Goal: Information Seeking & Learning: Learn about a topic

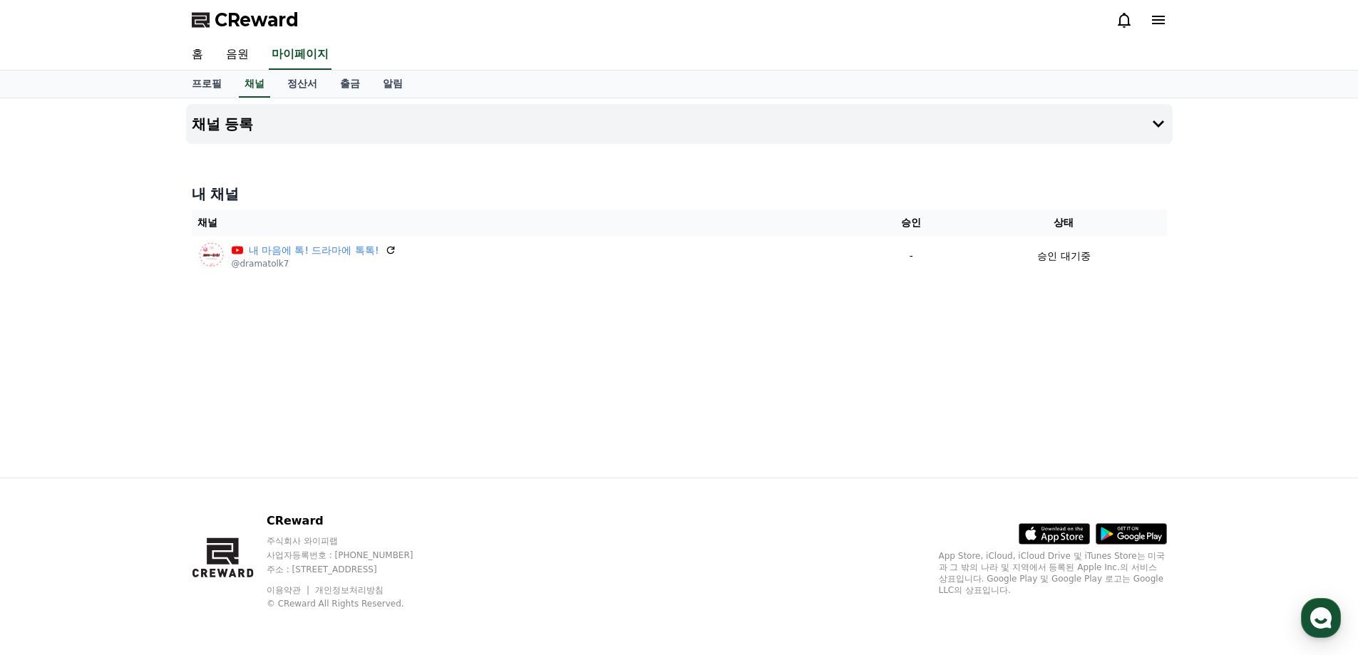
click at [265, 24] on span "CReward" at bounding box center [257, 20] width 84 height 23
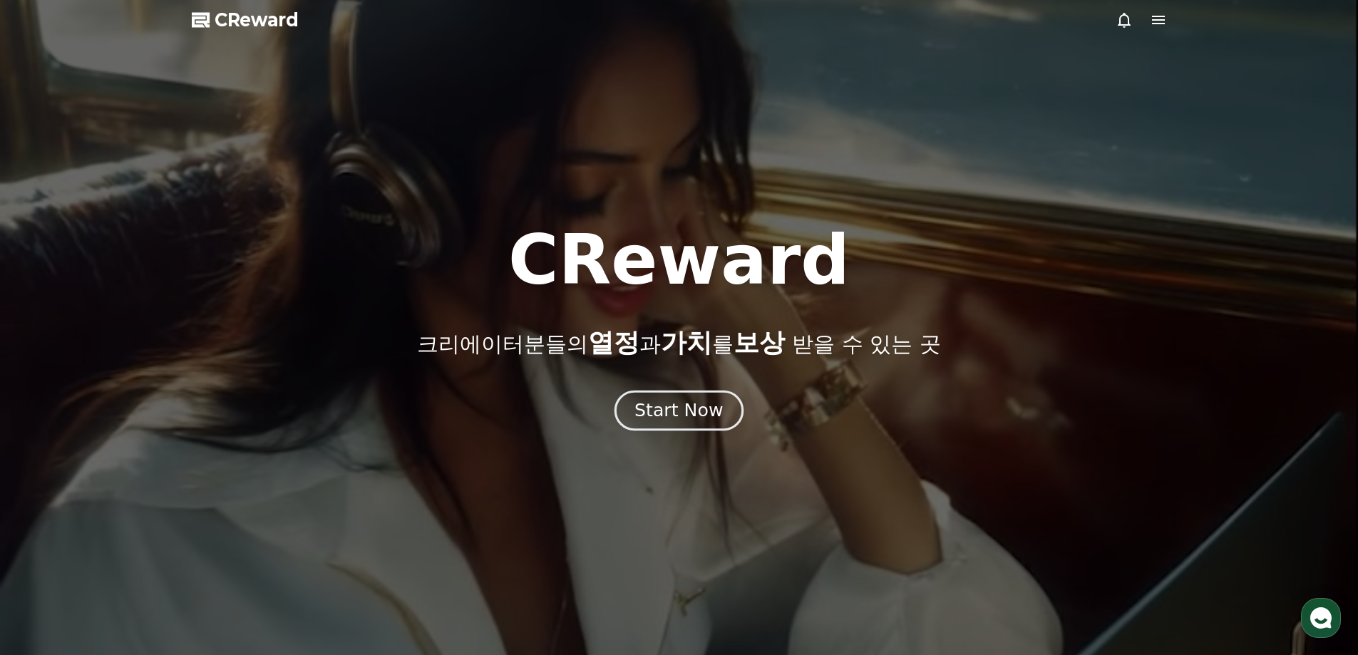
click at [666, 411] on div "Start Now" at bounding box center [678, 410] width 88 height 24
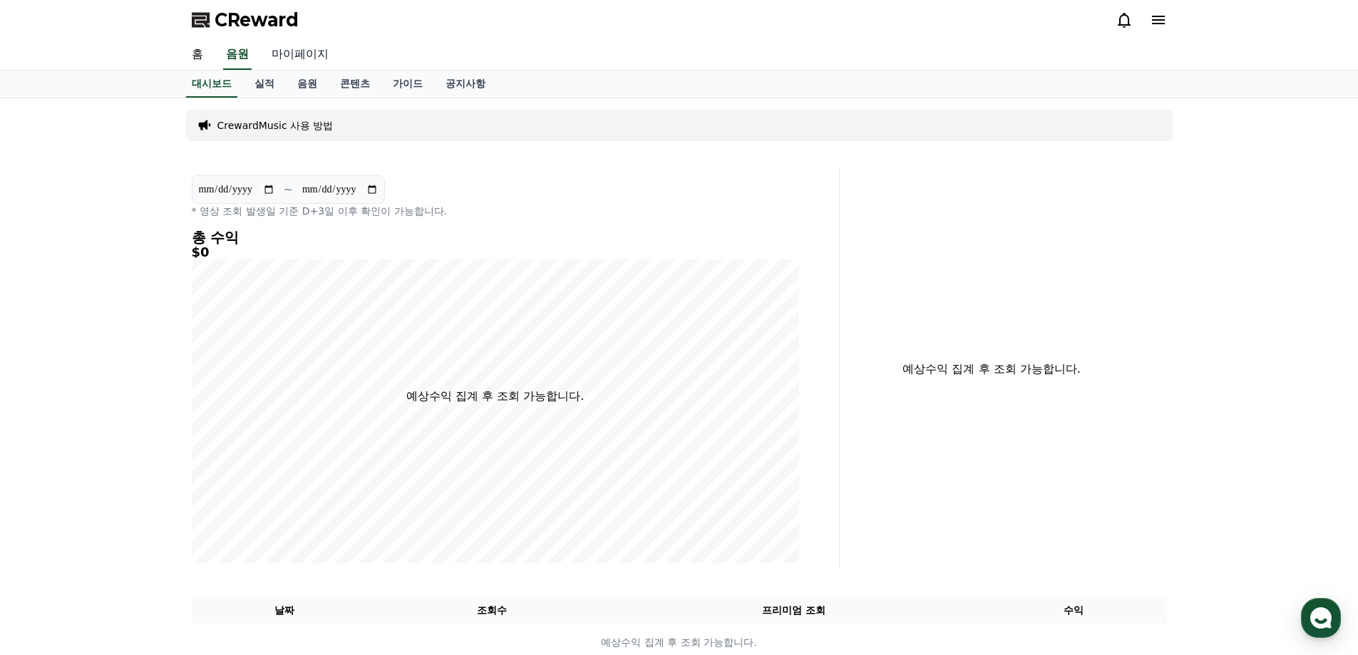
click at [309, 59] on link "마이페이지" at bounding box center [300, 55] width 80 height 30
select select "**********"
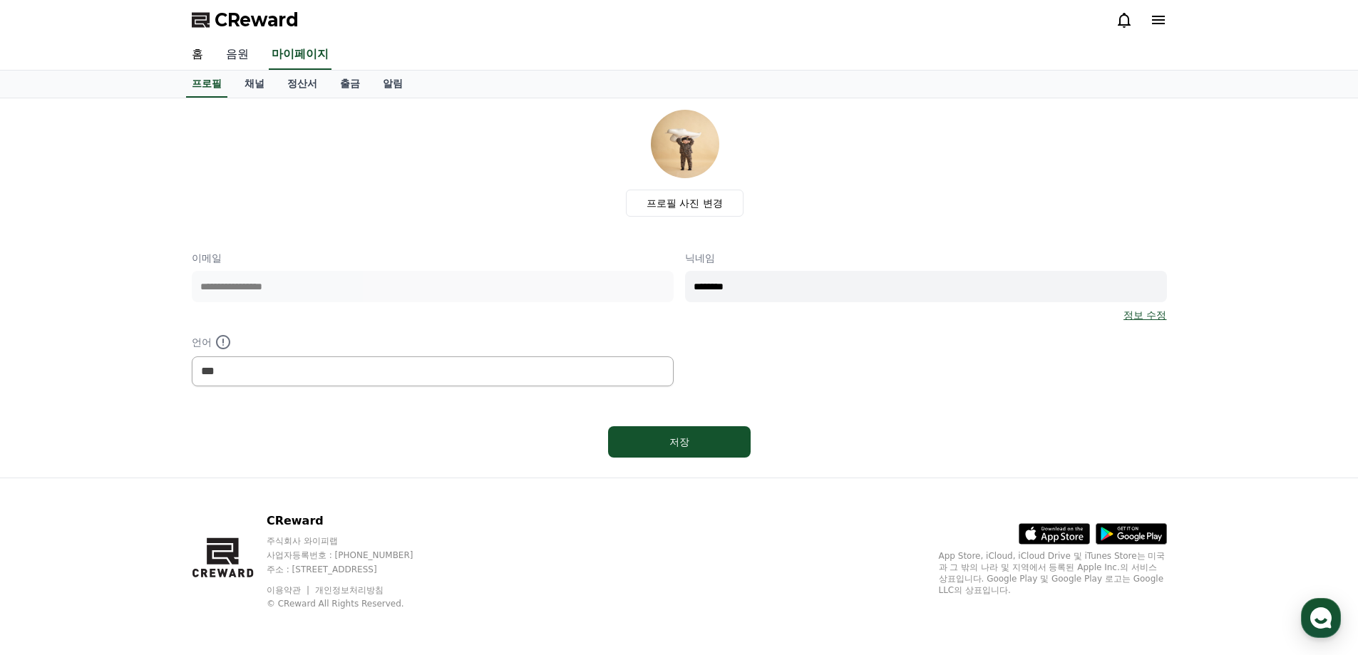
click at [242, 59] on link "음원" at bounding box center [238, 55] width 46 height 30
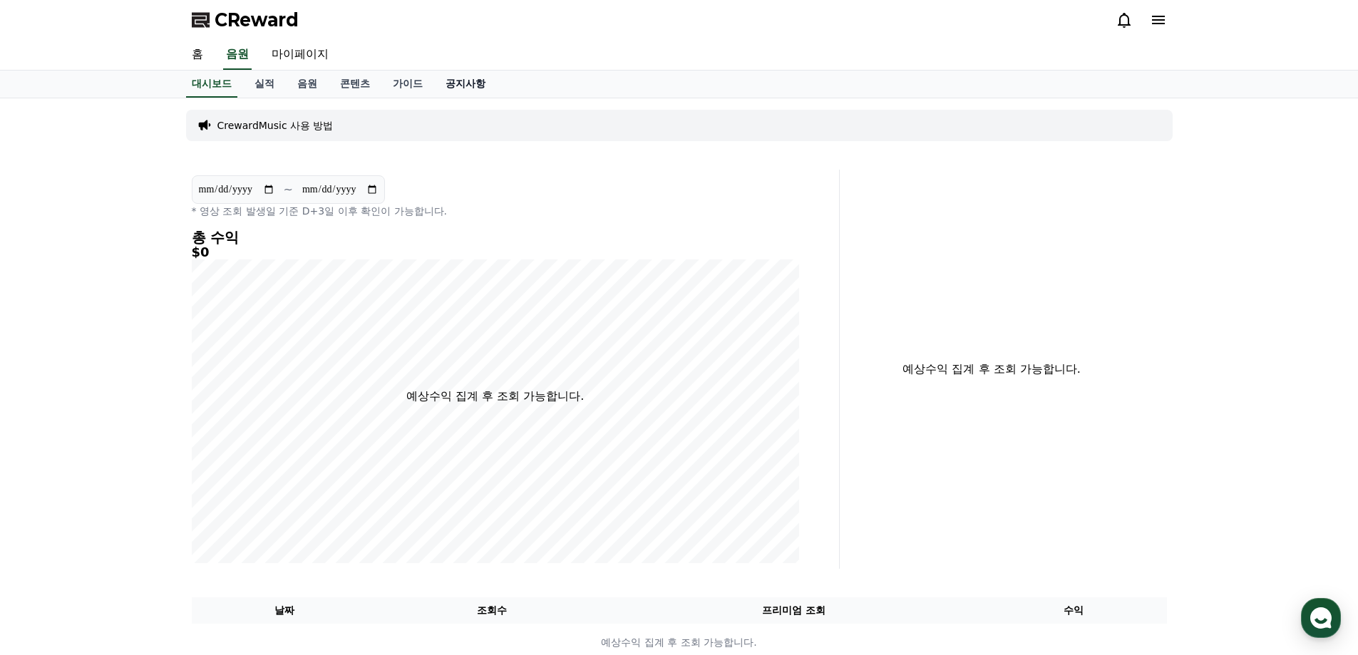
click at [458, 89] on link "공지사항" at bounding box center [465, 84] width 63 height 27
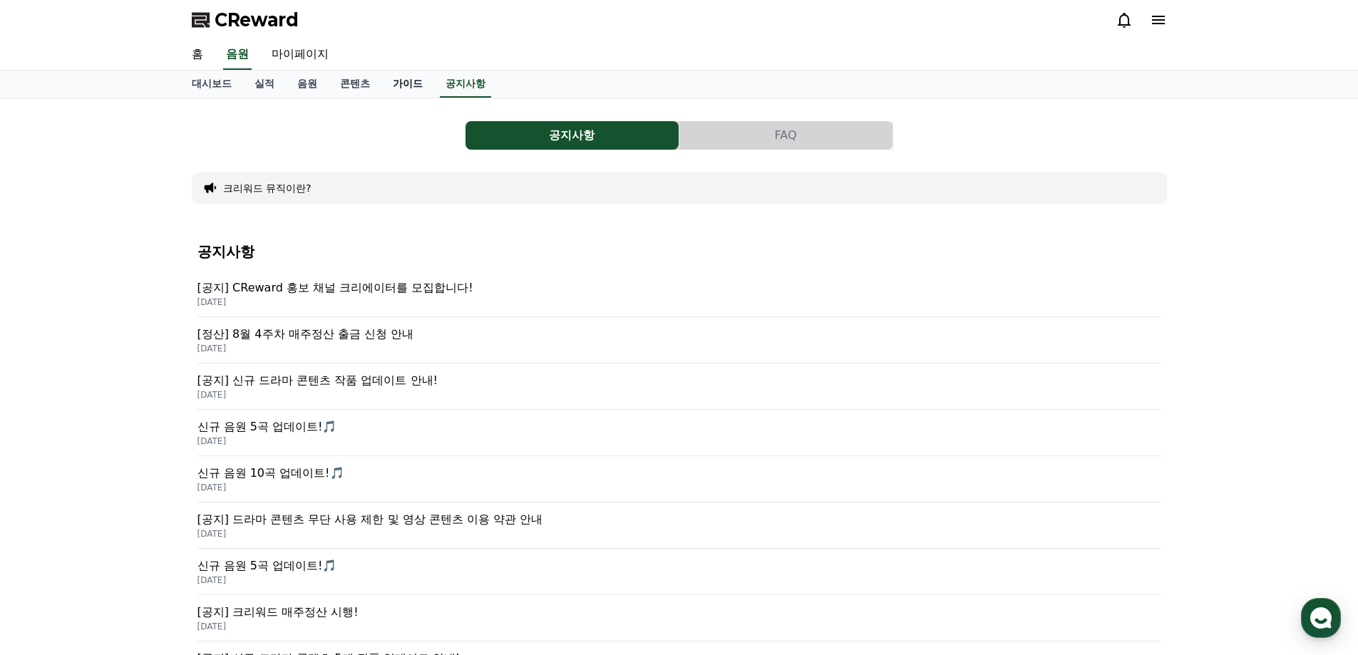
click at [397, 83] on link "가이드" at bounding box center [407, 84] width 53 height 27
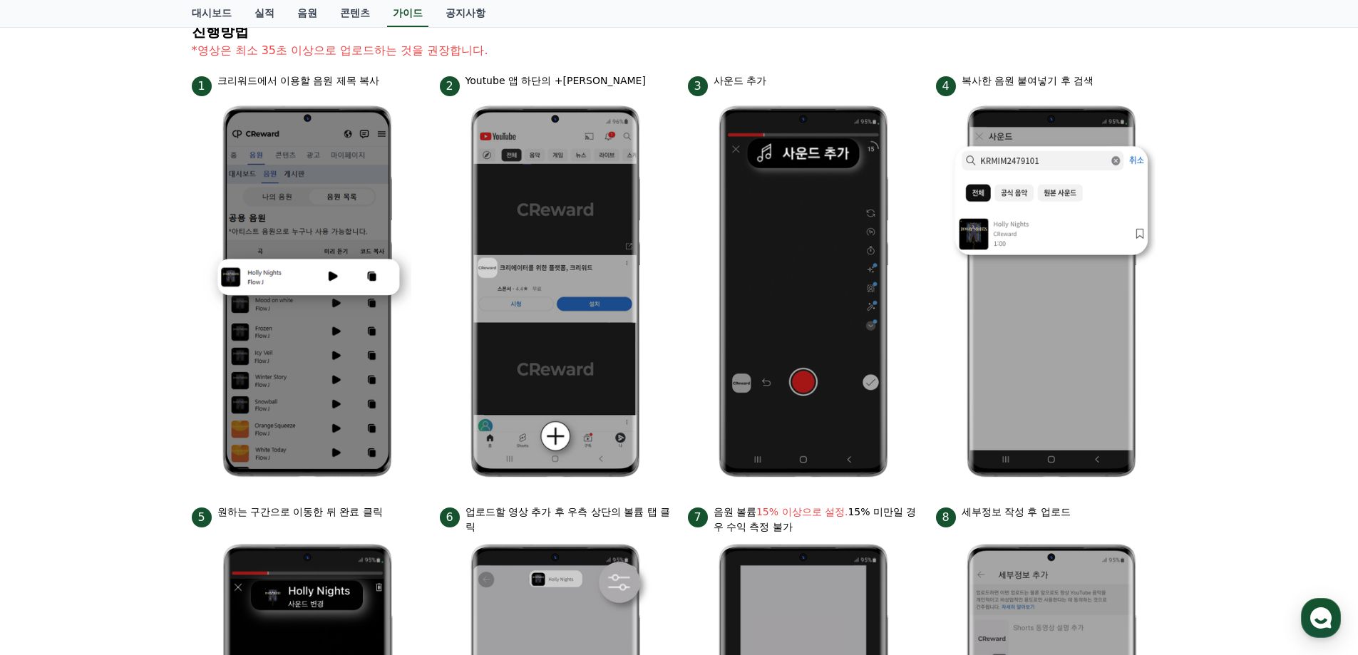
scroll to position [202, 0]
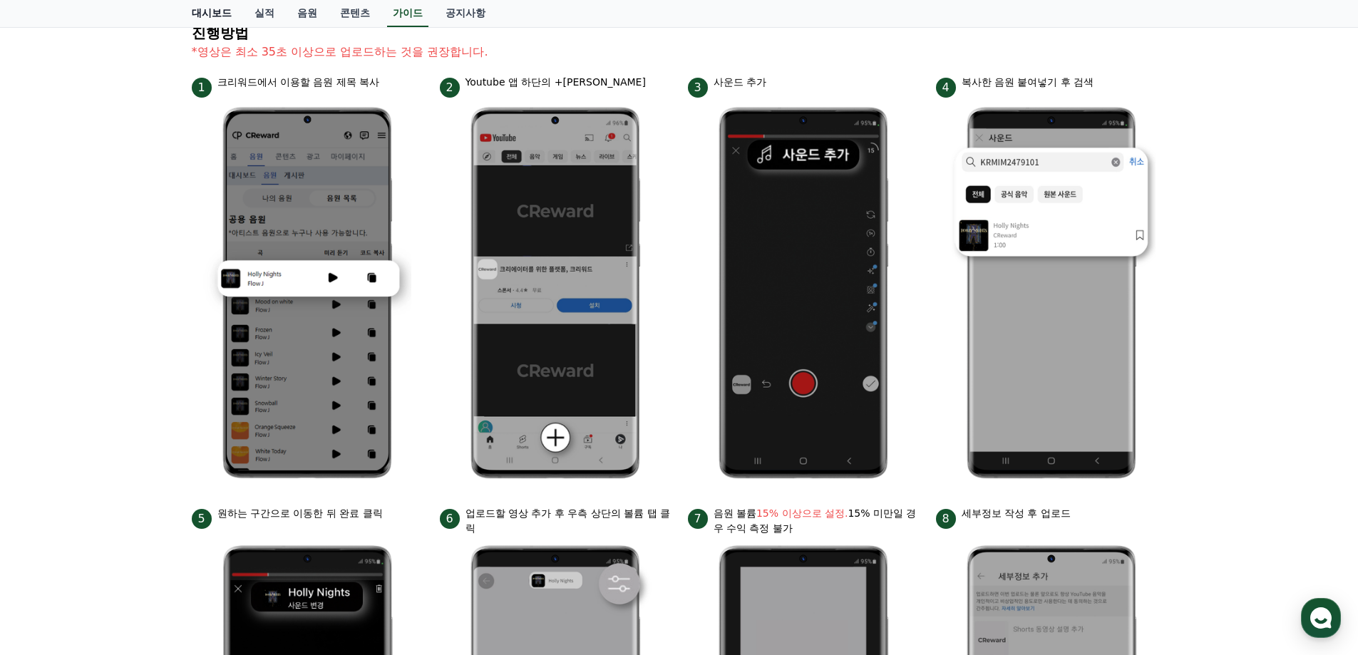
click at [202, 13] on link "대시보드" at bounding box center [211, 13] width 63 height 27
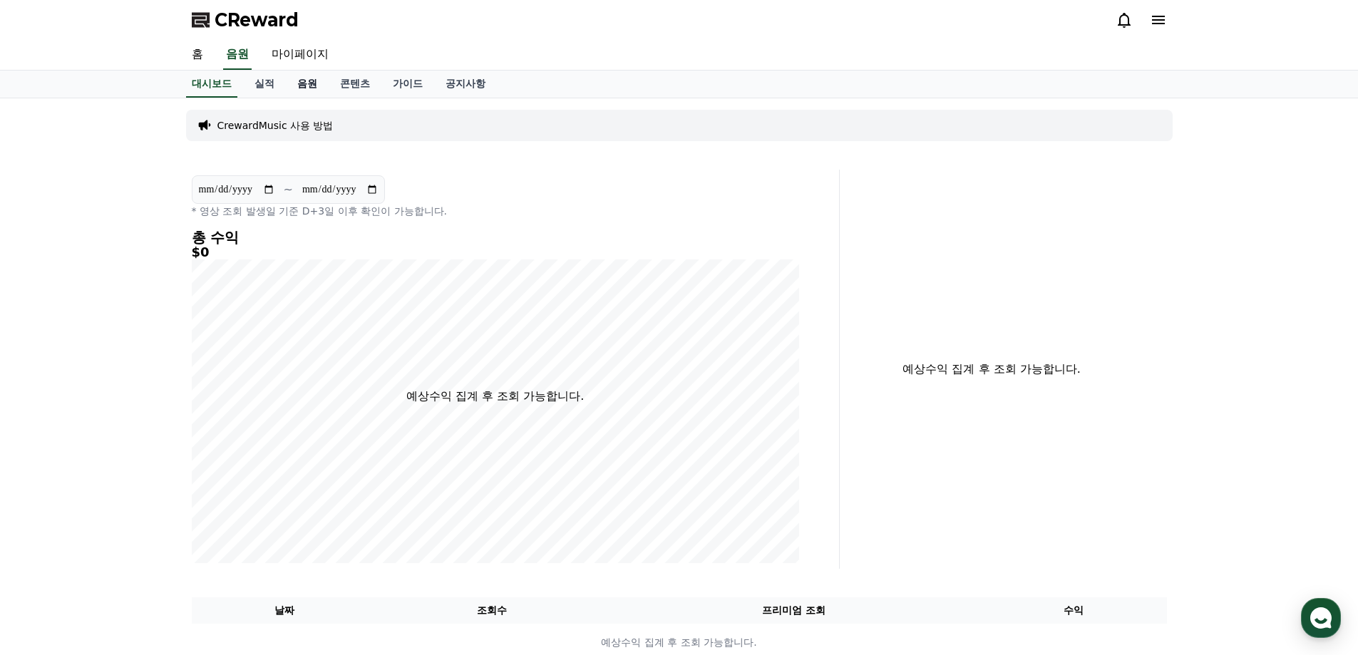
click at [304, 87] on link "음원" at bounding box center [307, 84] width 43 height 27
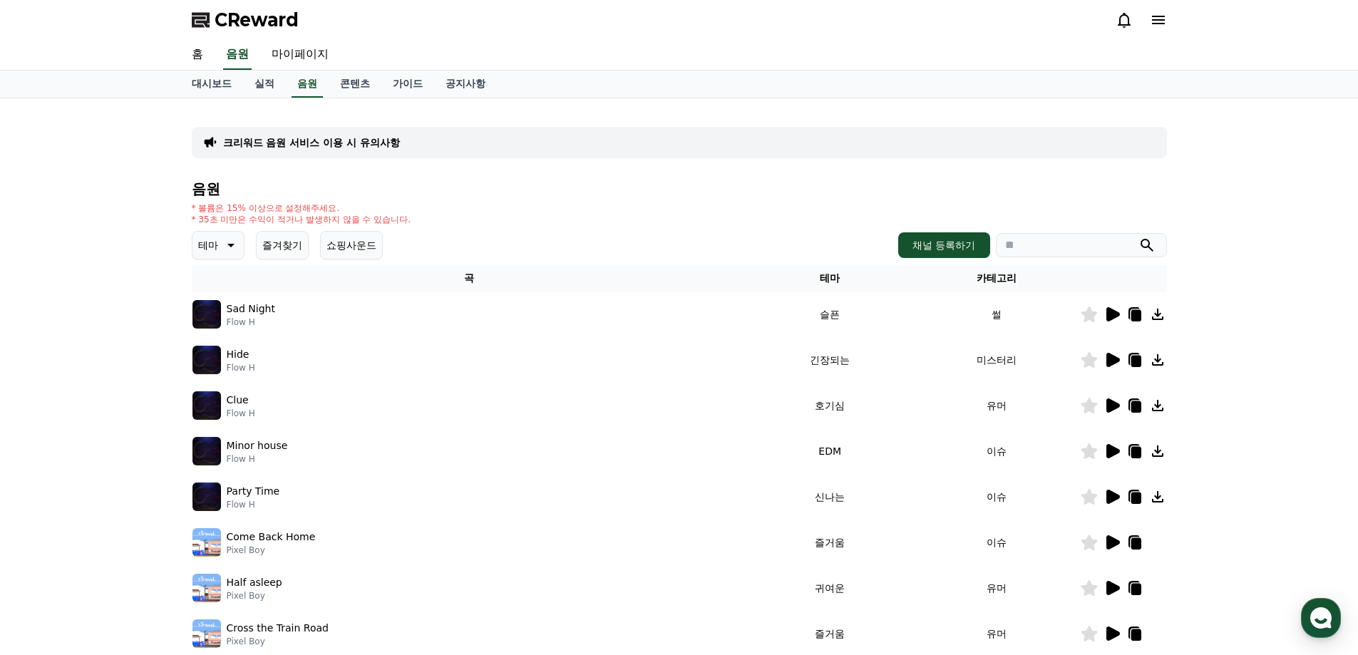
click at [1111, 315] on icon at bounding box center [1113, 314] width 14 height 14
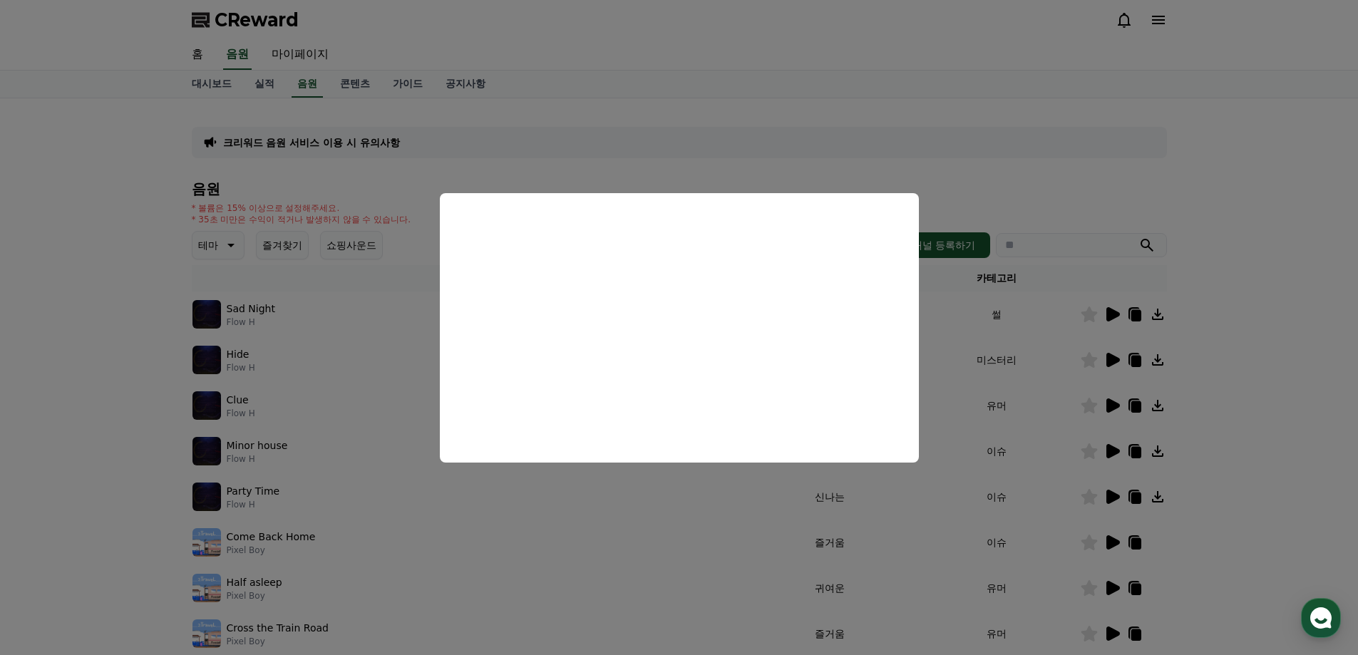
click at [1069, 187] on button "close modal" at bounding box center [679, 327] width 1358 height 655
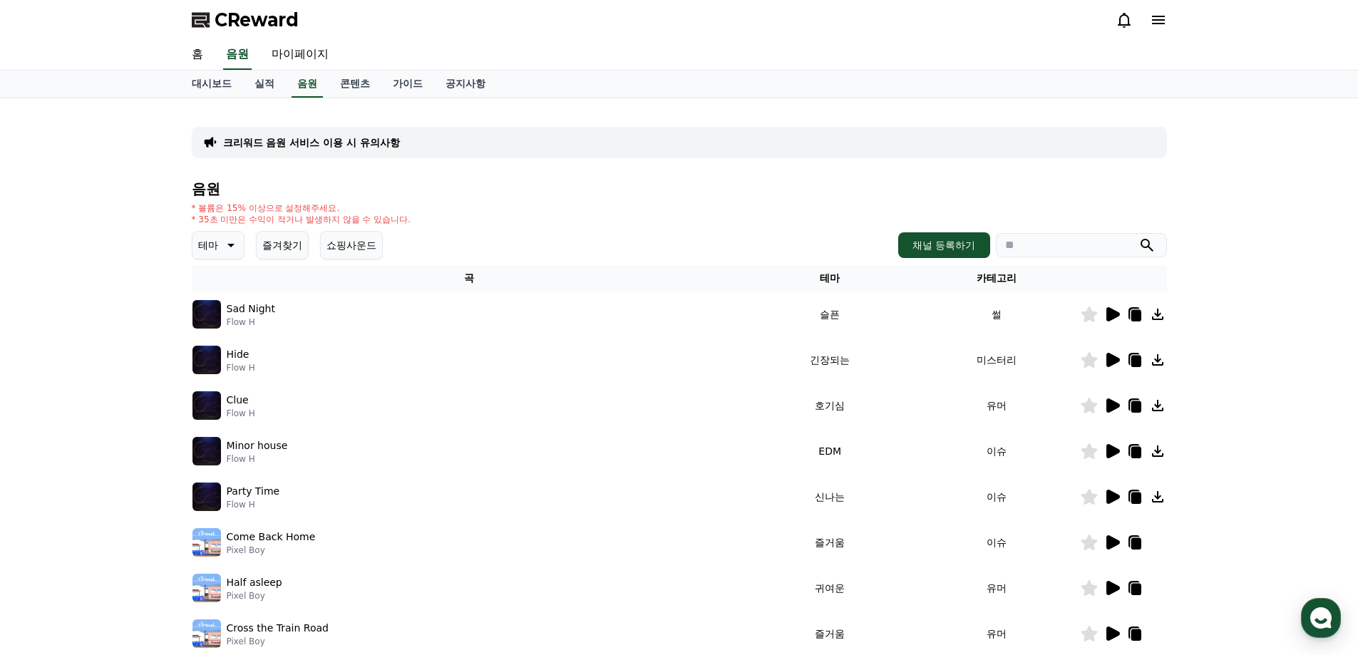
click at [230, 311] on p "Sad Night" at bounding box center [251, 308] width 48 height 15
click at [212, 312] on img at bounding box center [206, 314] width 29 height 29
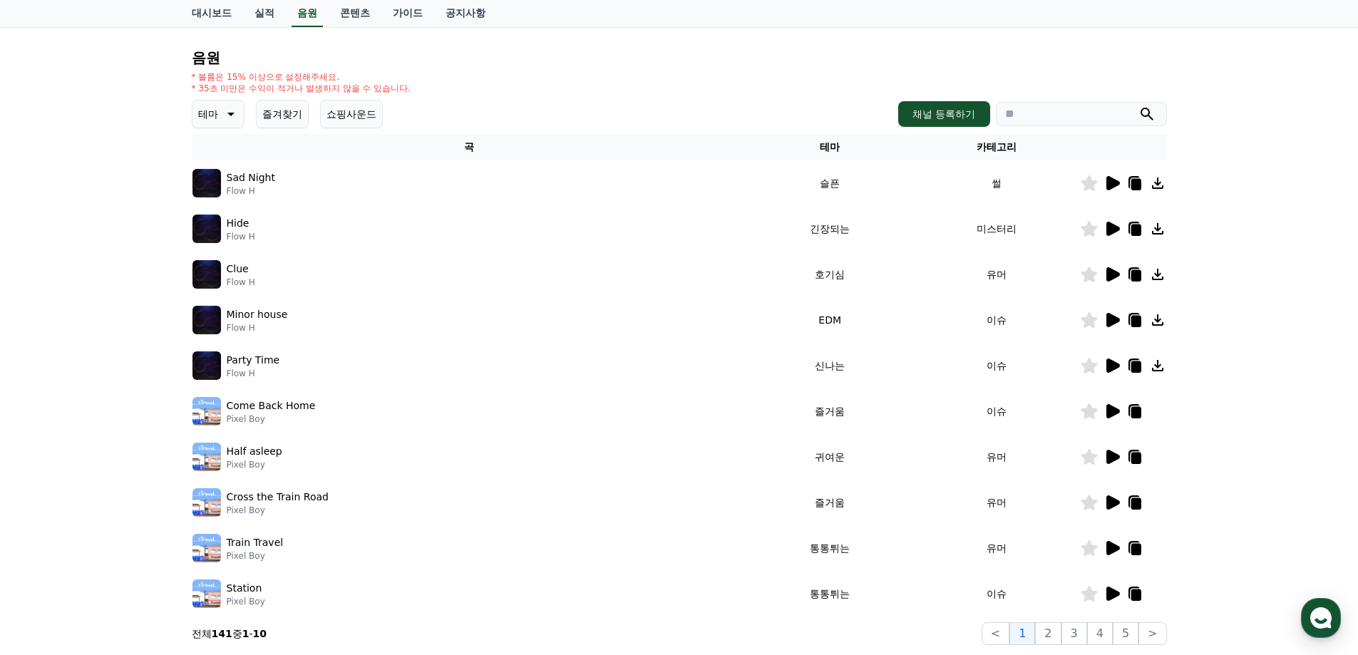
scroll to position [130, 0]
click at [1116, 185] on icon at bounding box center [1113, 184] width 14 height 14
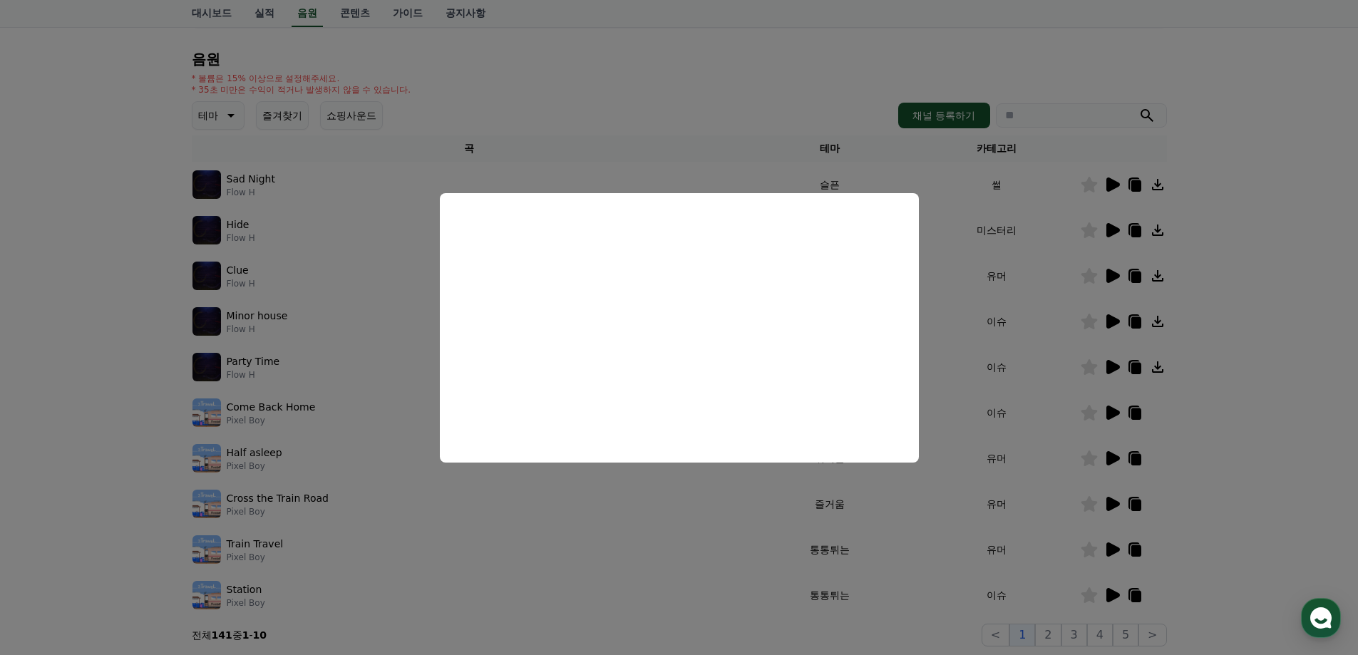
click at [1291, 336] on button "close modal" at bounding box center [679, 327] width 1358 height 655
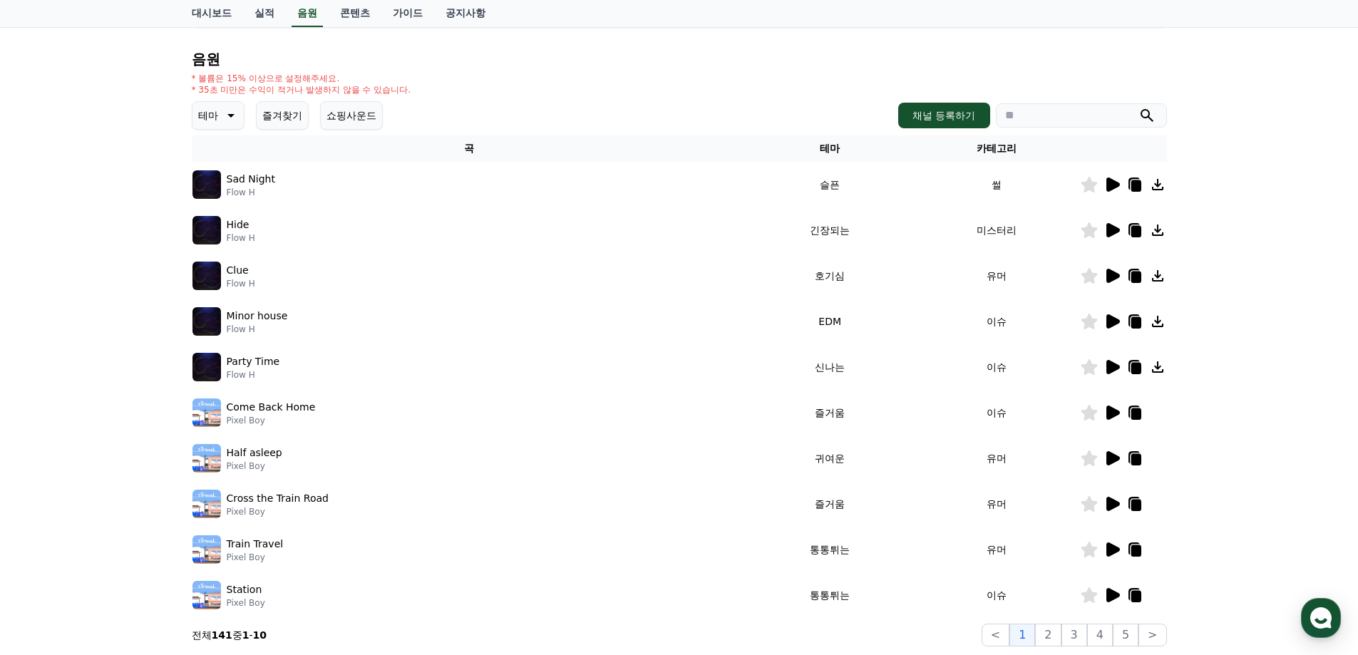
click at [1112, 232] on icon at bounding box center [1113, 230] width 14 height 14
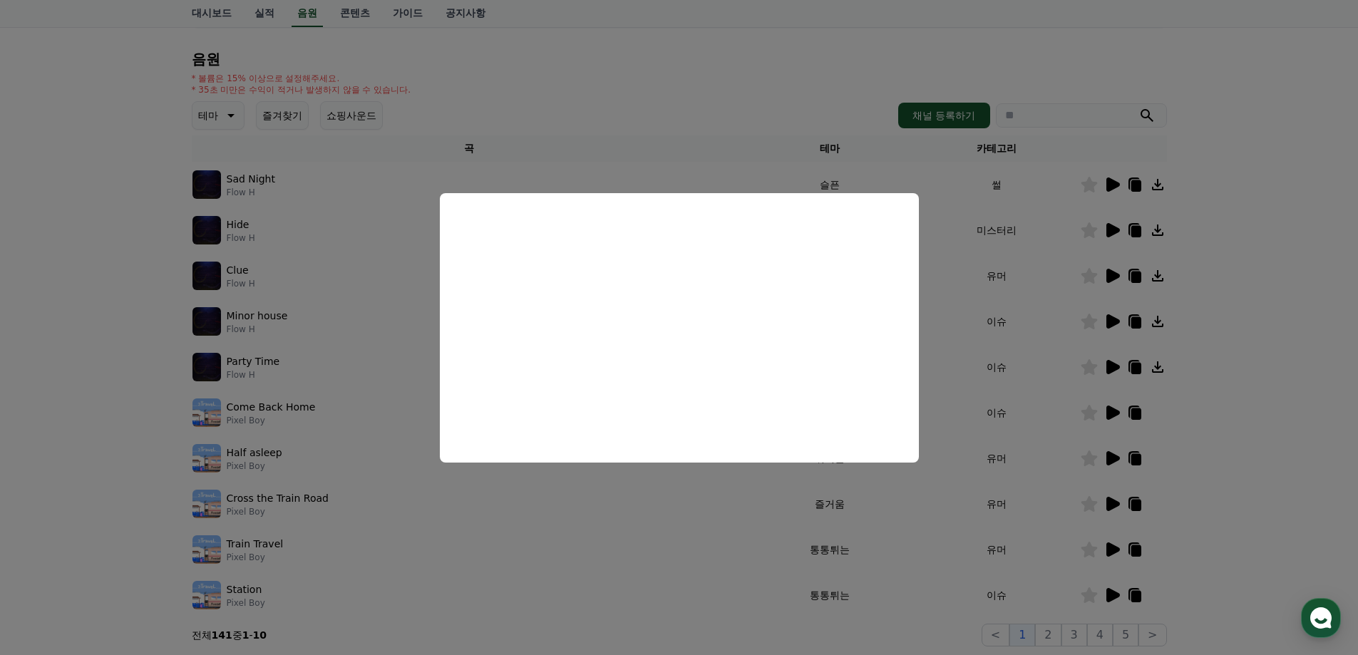
click at [1246, 331] on button "close modal" at bounding box center [679, 327] width 1358 height 655
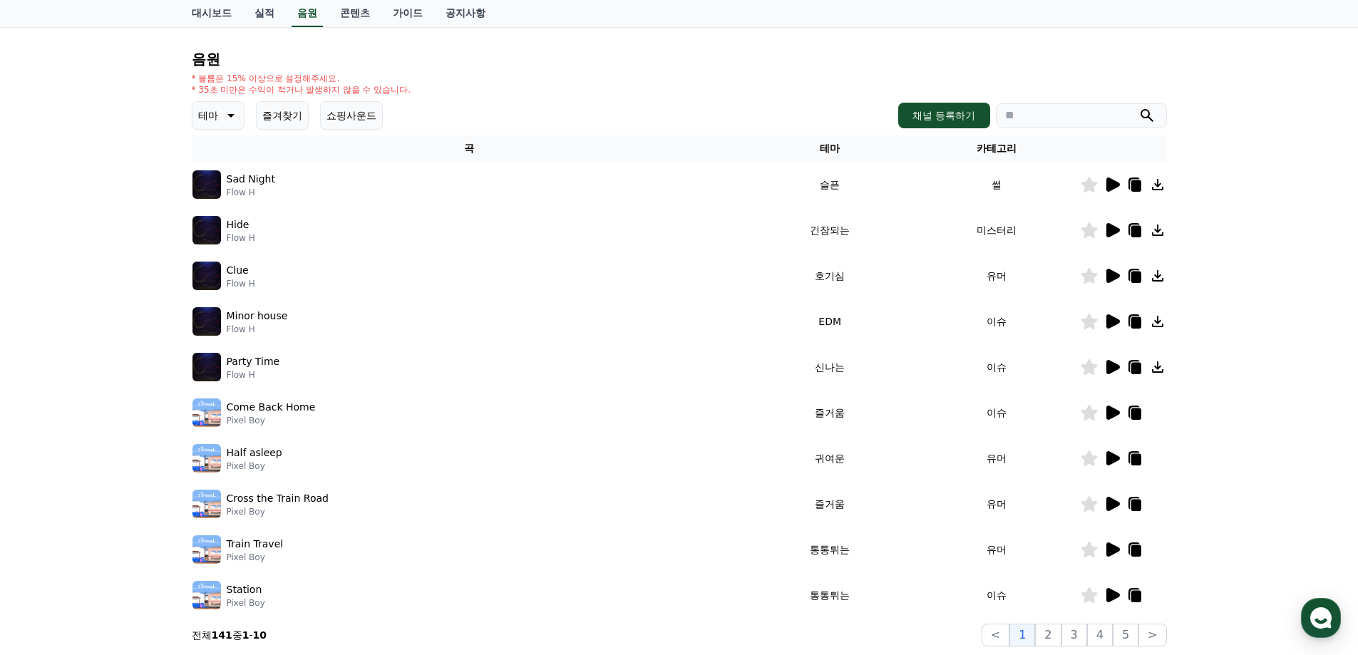
click at [367, 122] on button "쇼핑사운드" at bounding box center [351, 115] width 63 height 29
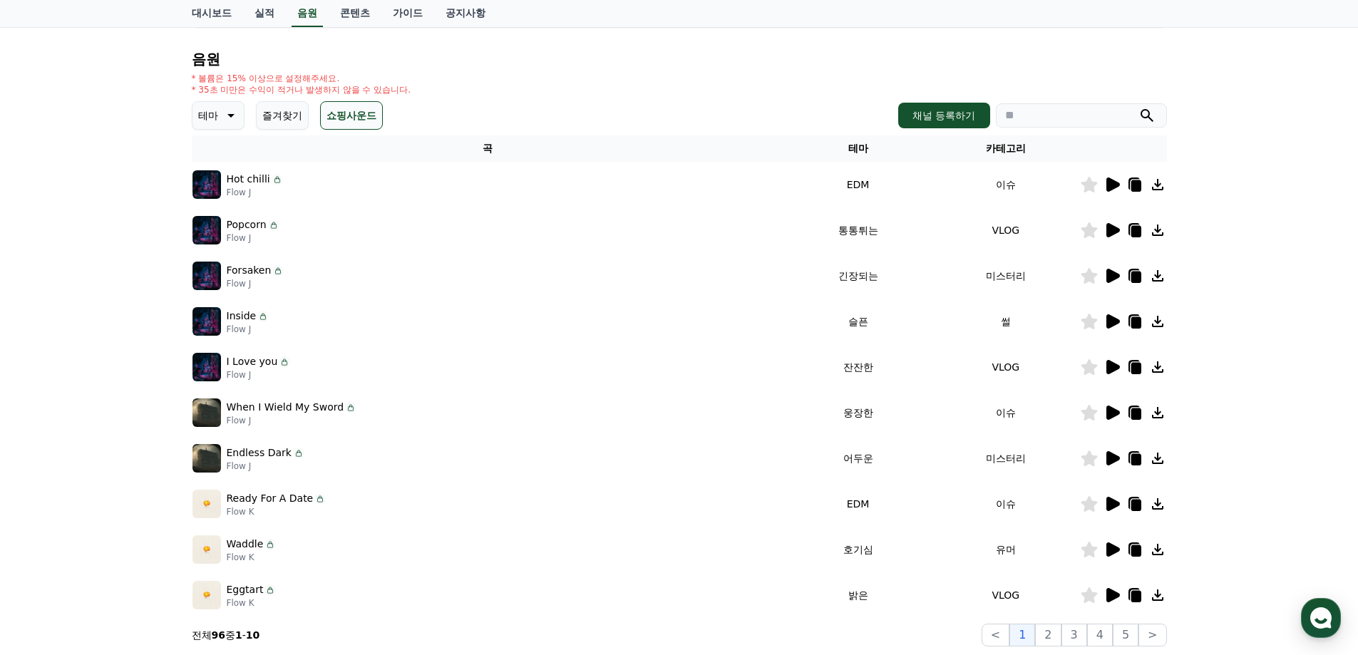
click at [299, 118] on button "즐겨찾기" at bounding box center [282, 115] width 53 height 29
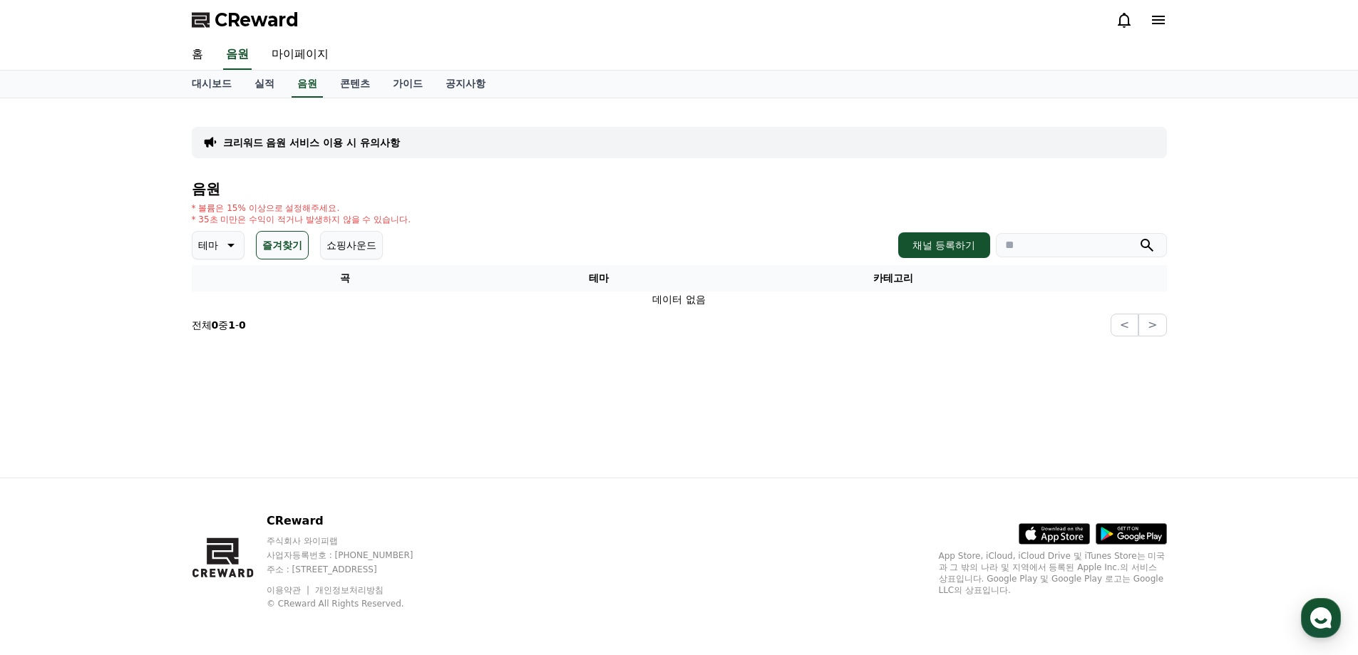
click at [210, 244] on p "테마" at bounding box center [208, 245] width 20 height 20
click at [212, 289] on button "전체" at bounding box center [209, 282] width 31 height 31
click at [367, 252] on button "쇼핑사운드" at bounding box center [351, 245] width 63 height 29
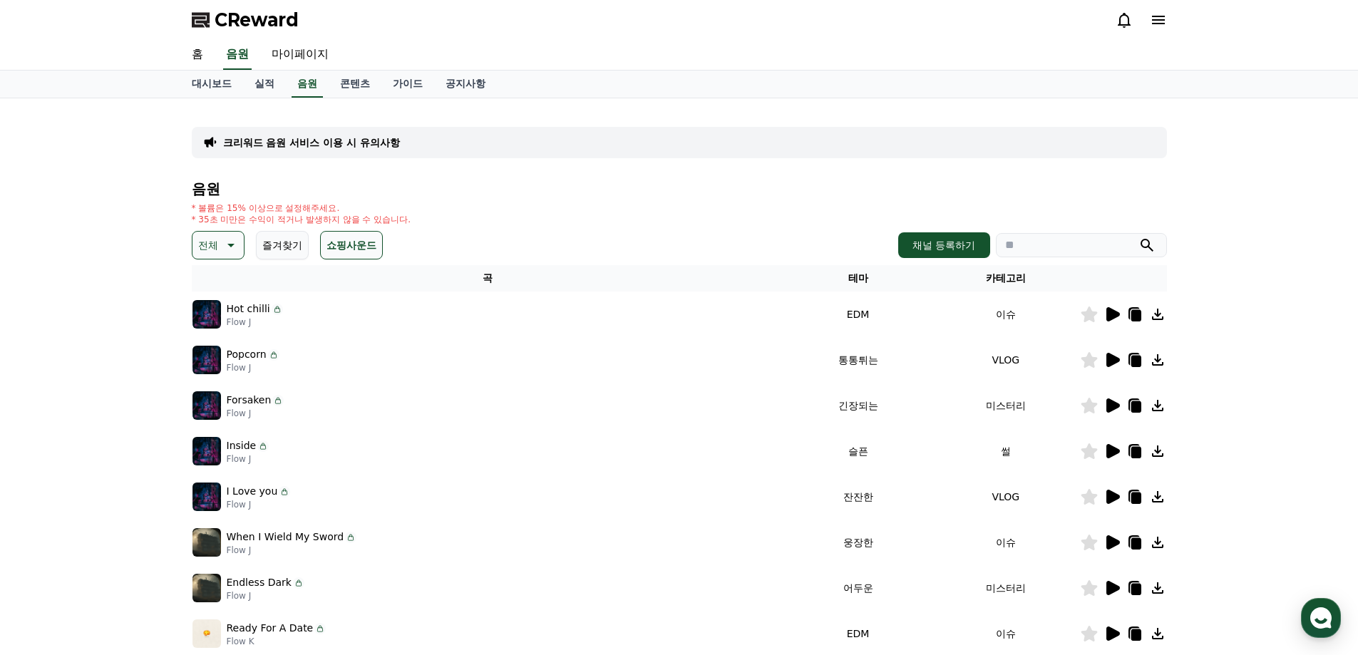
click at [300, 241] on button "즐겨찾기" at bounding box center [282, 245] width 53 height 29
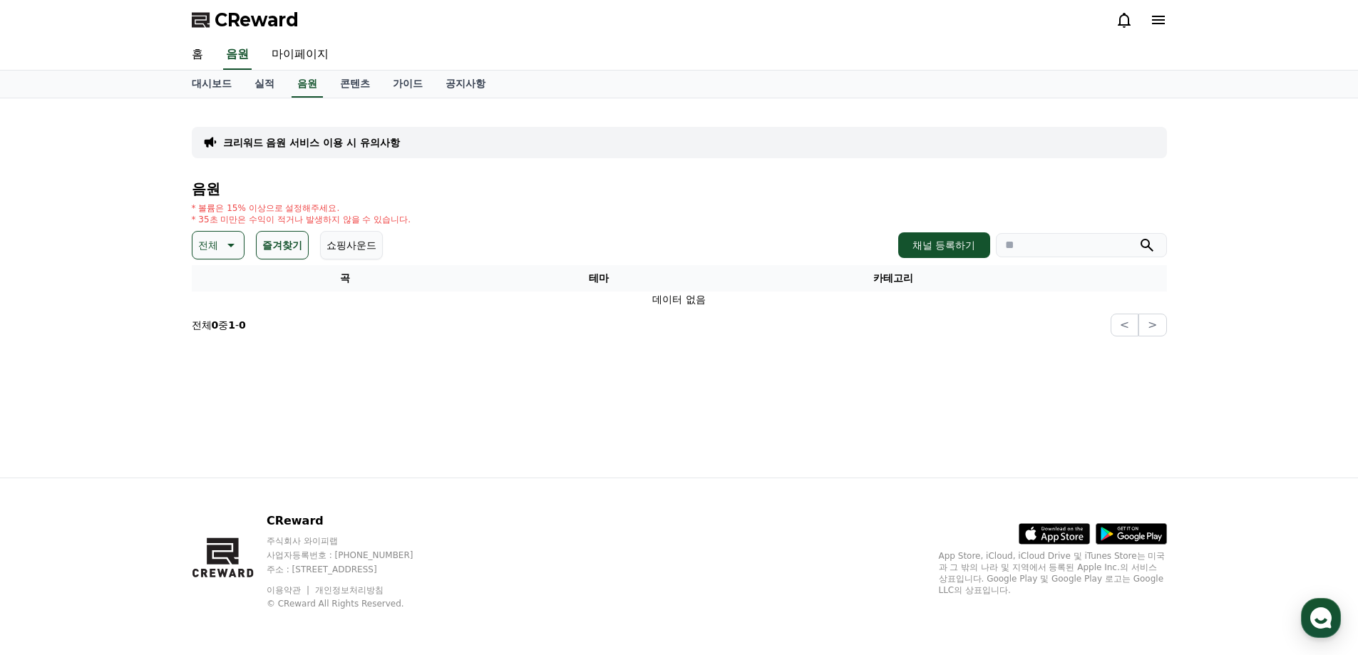
click at [346, 242] on button "쇼핑사운드" at bounding box center [351, 245] width 63 height 29
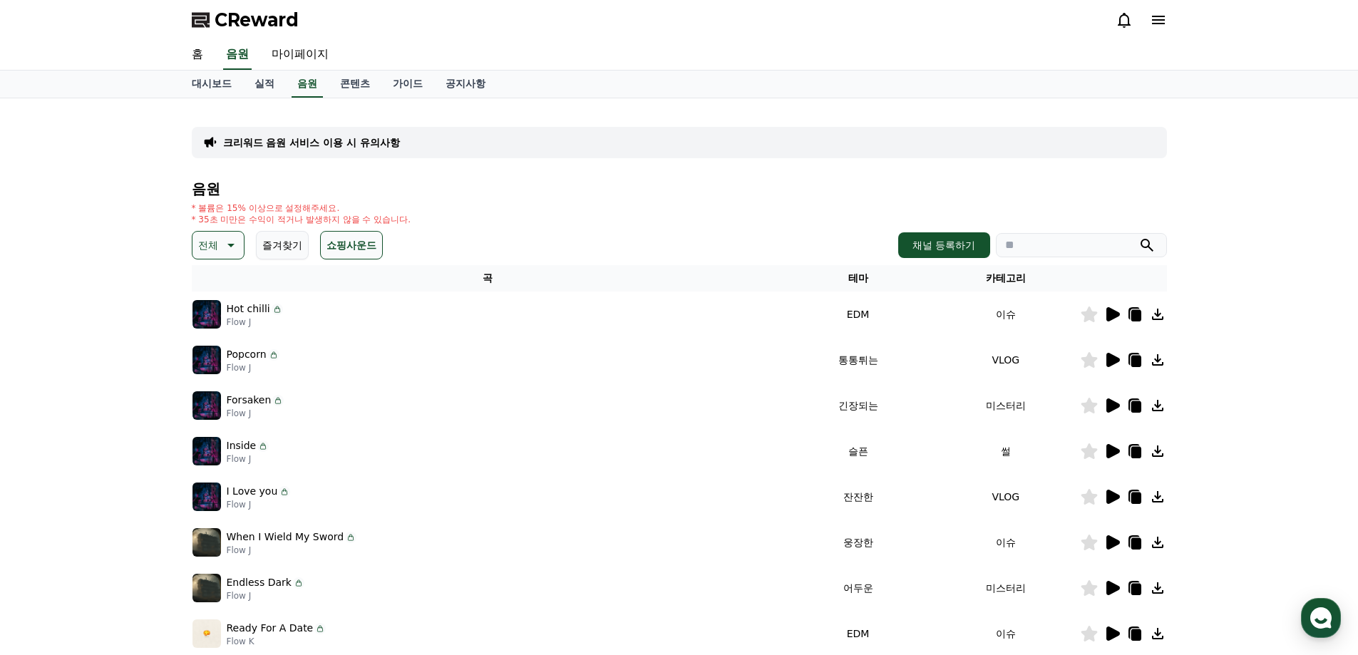
click at [233, 242] on icon at bounding box center [229, 245] width 17 height 17
click at [170, 230] on div "크리워드 음원 서비스 이용 시 유의사항 음원 * 볼륨은 15% 이상으로 설정해주세요. * 35초 미만은 수익이 적거나 발생하지 않을 수 있습니…" at bounding box center [679, 442] width 1358 height 689
click at [268, 87] on link "실적" at bounding box center [264, 84] width 43 height 27
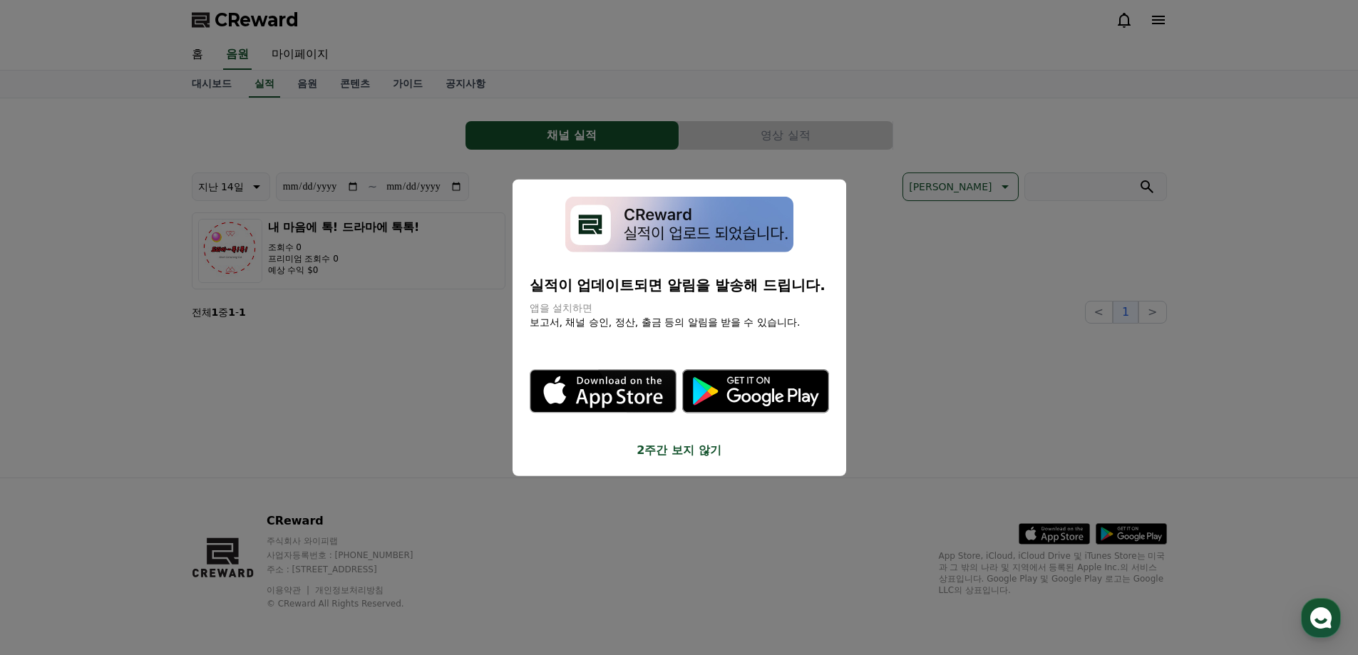
click at [307, 86] on button "close modal" at bounding box center [679, 327] width 1358 height 655
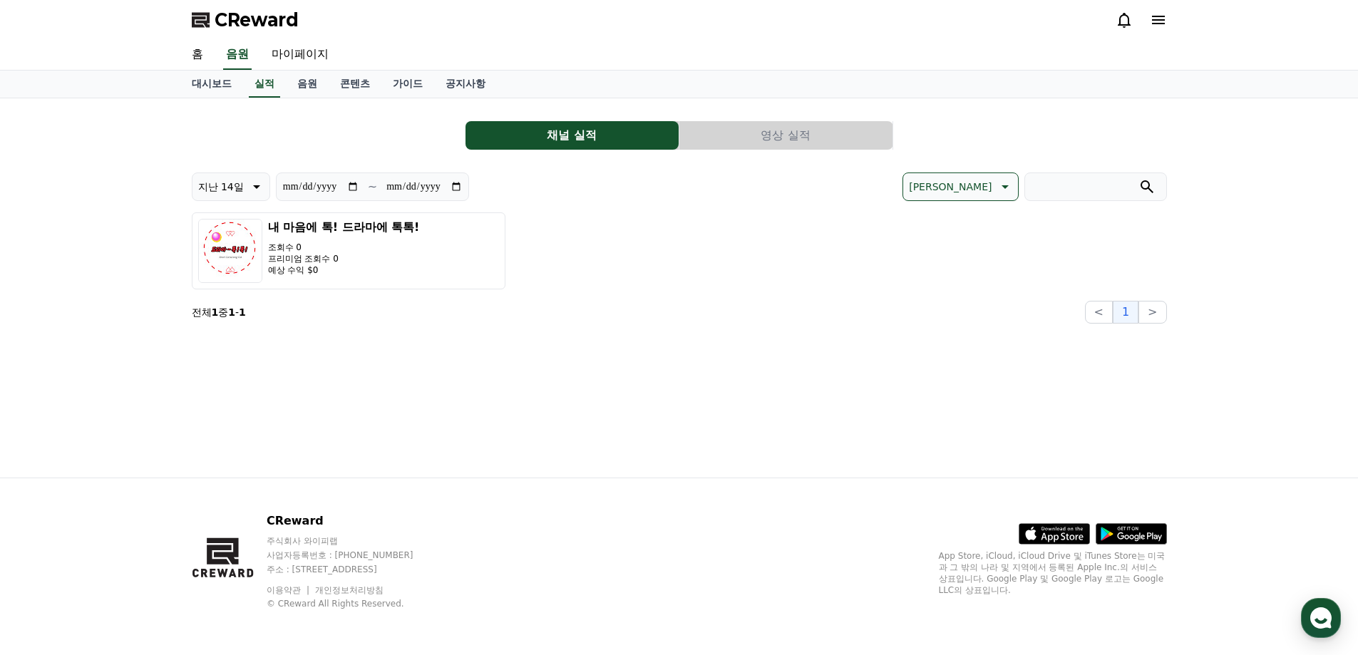
click at [307, 86] on link "음원" at bounding box center [307, 84] width 43 height 27
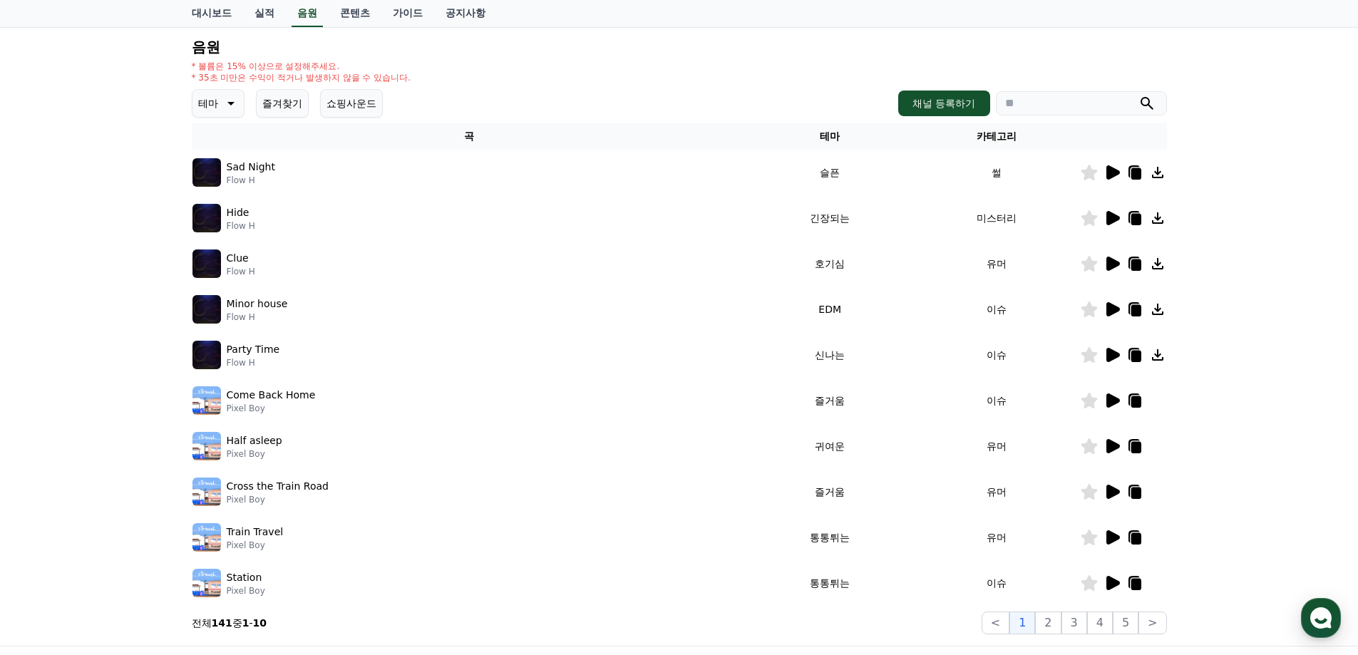
scroll to position [217, 0]
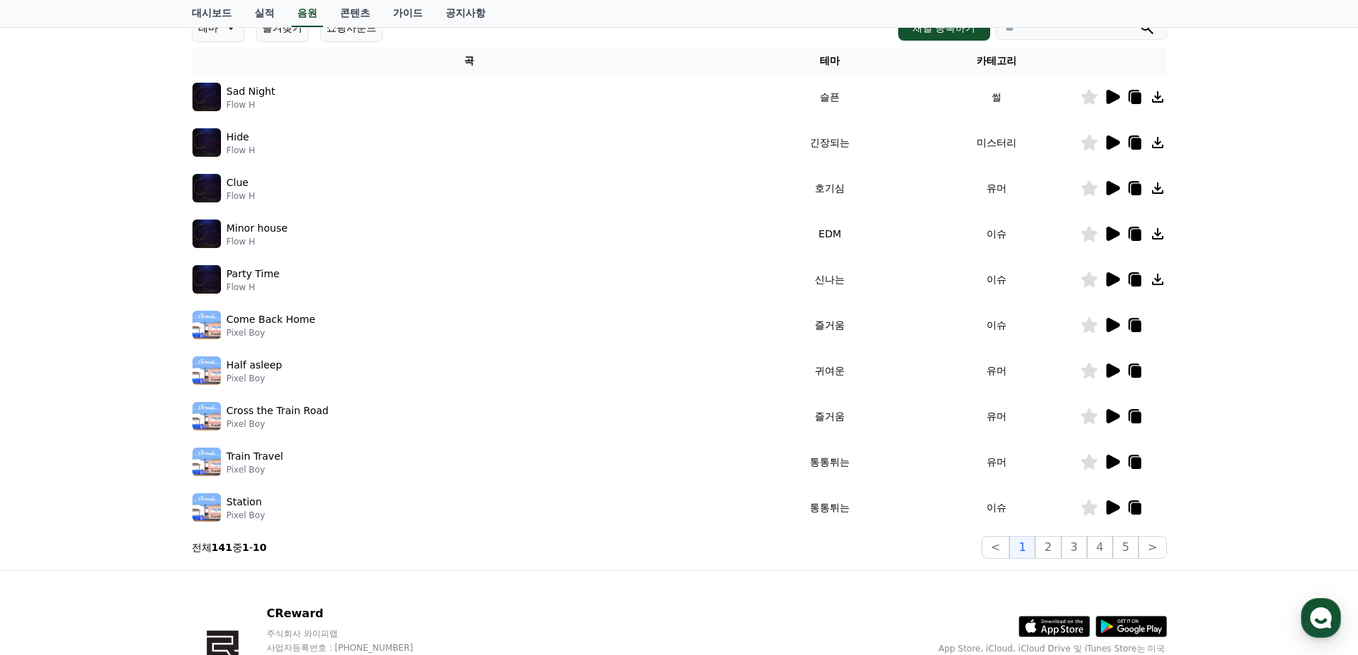
click at [1115, 279] on icon at bounding box center [1113, 279] width 14 height 14
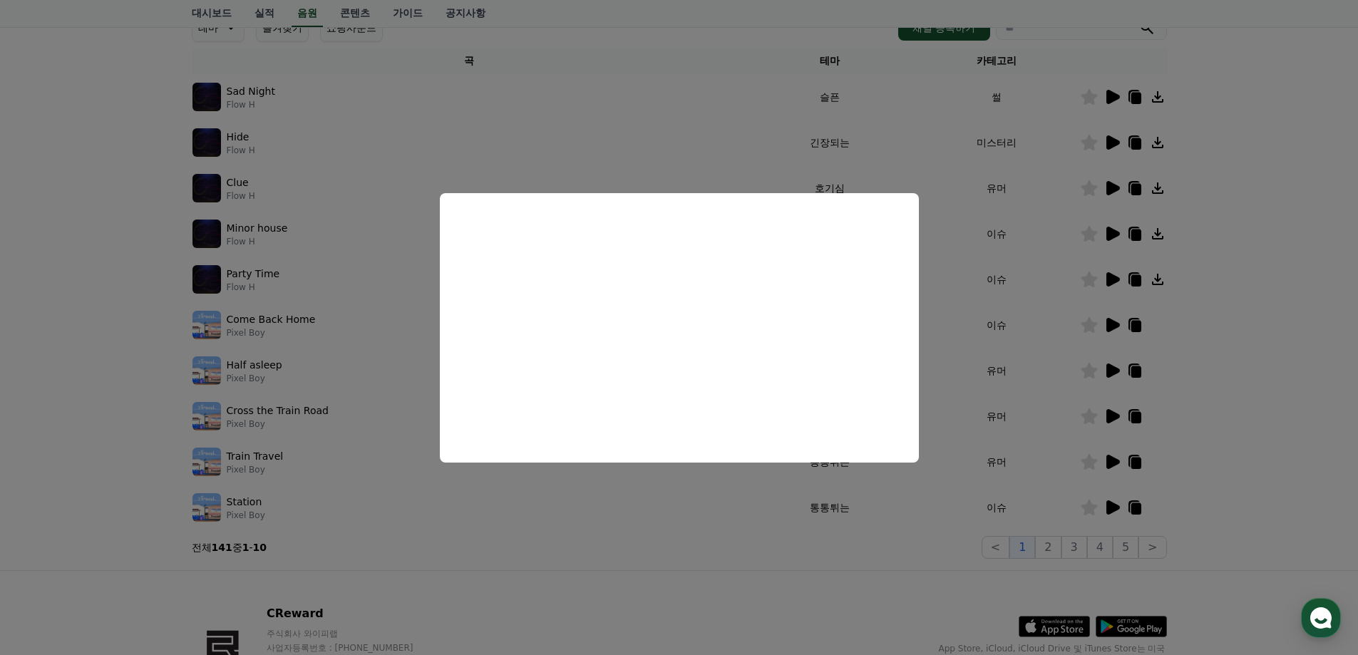
type textarea "*"
click at [1269, 326] on button "close modal" at bounding box center [679, 327] width 1358 height 655
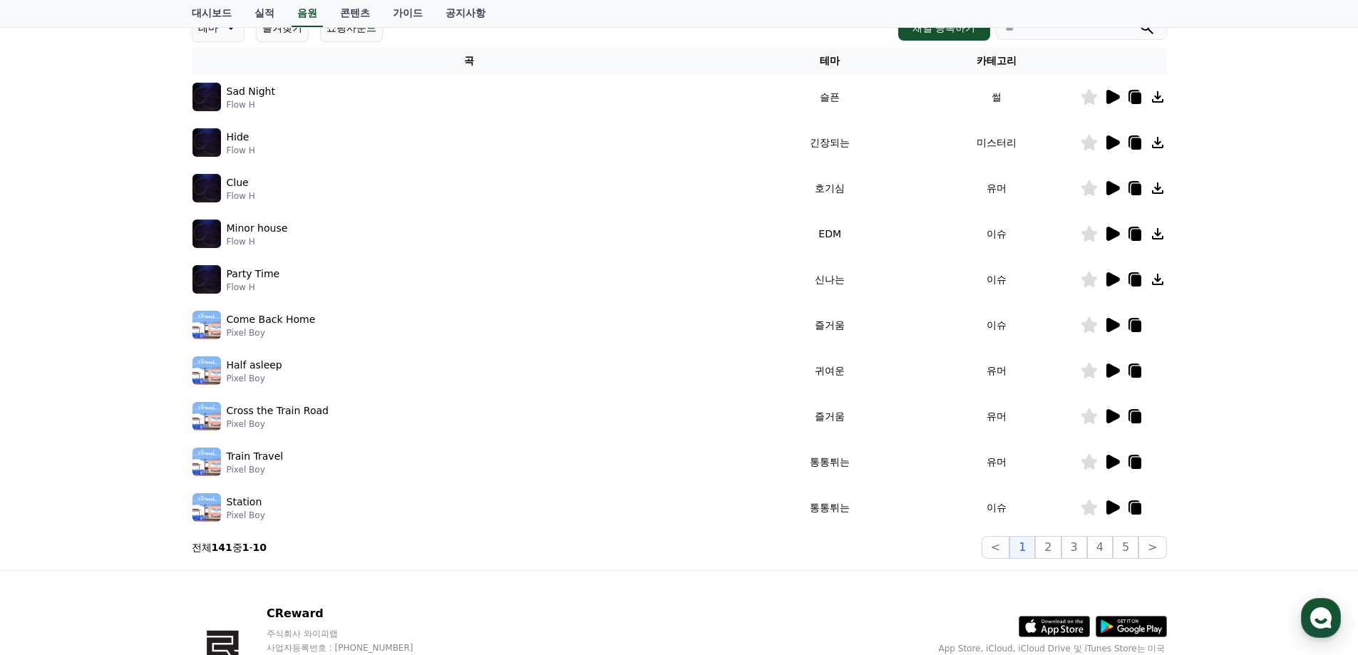
click at [1113, 325] on icon at bounding box center [1113, 325] width 14 height 14
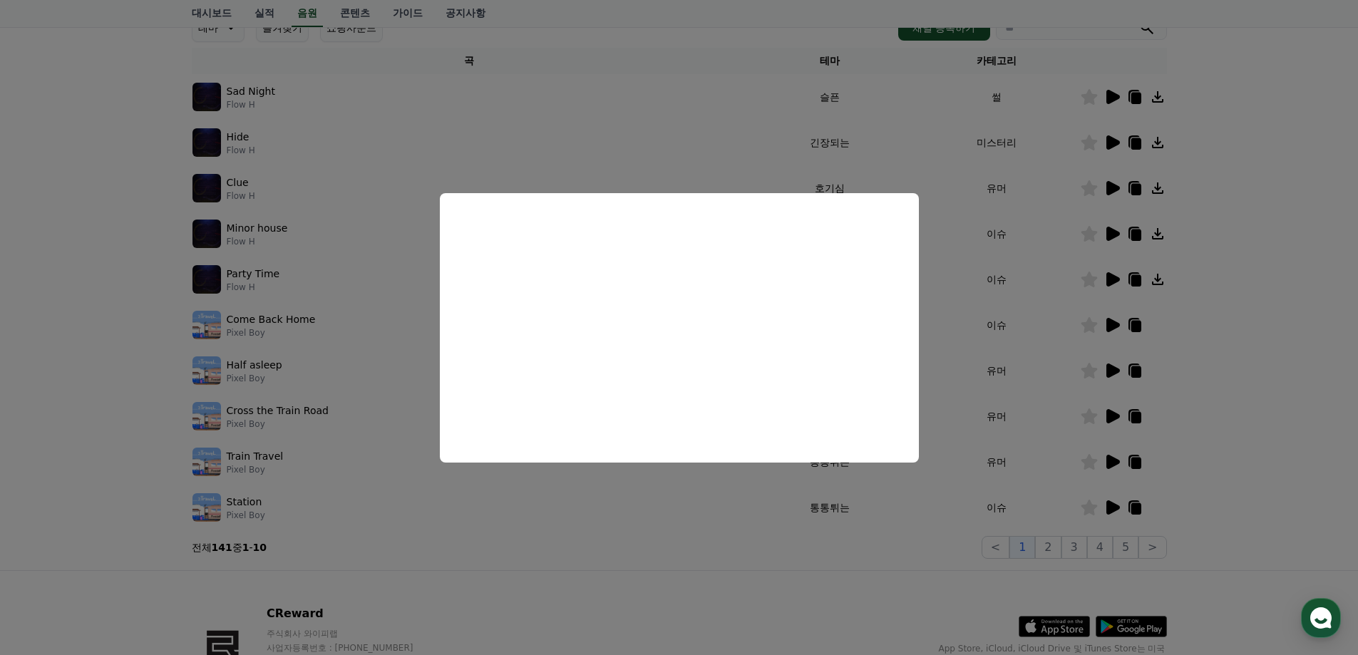
click at [1311, 355] on button "close modal" at bounding box center [679, 327] width 1358 height 655
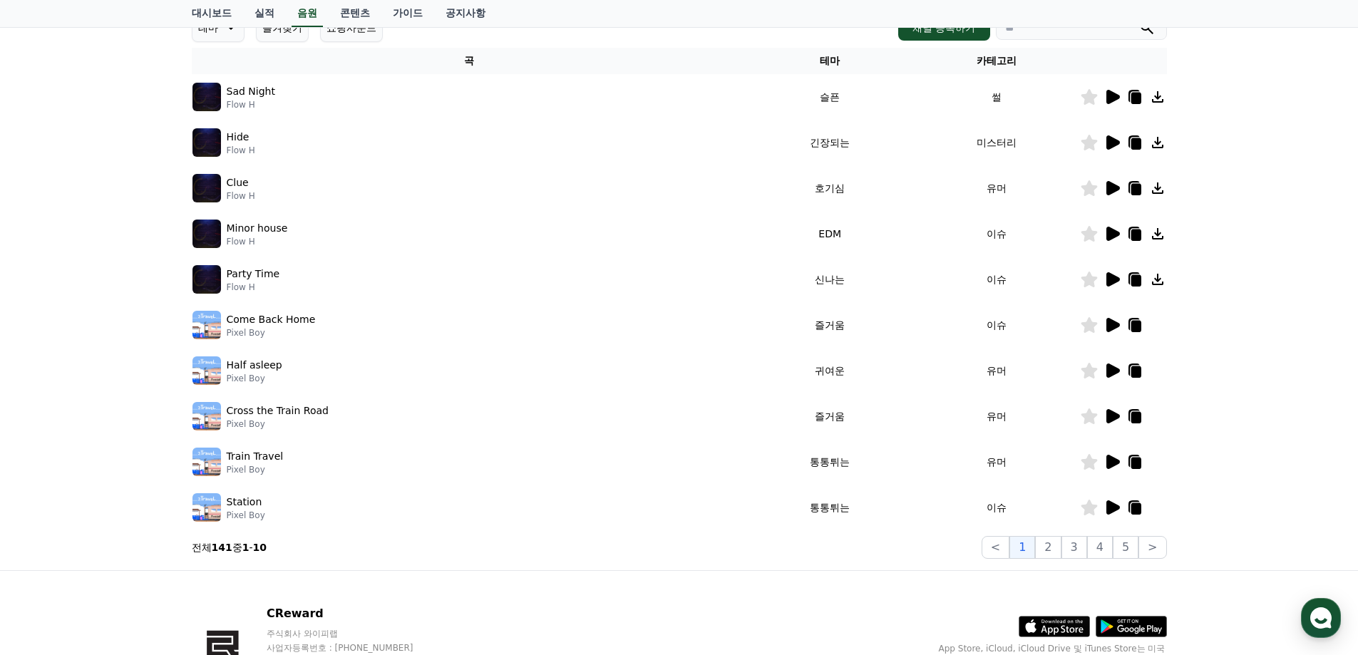
click at [1112, 368] on icon at bounding box center [1113, 370] width 14 height 14
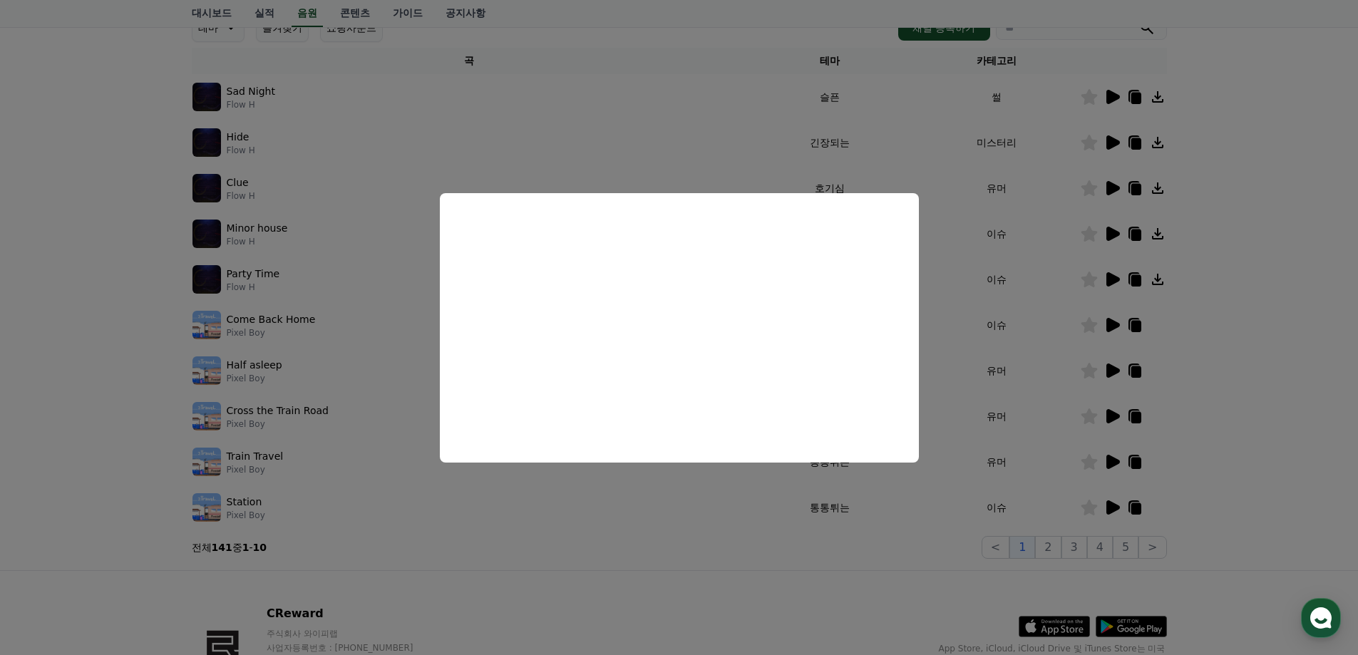
click at [1336, 416] on button "close modal" at bounding box center [679, 327] width 1358 height 655
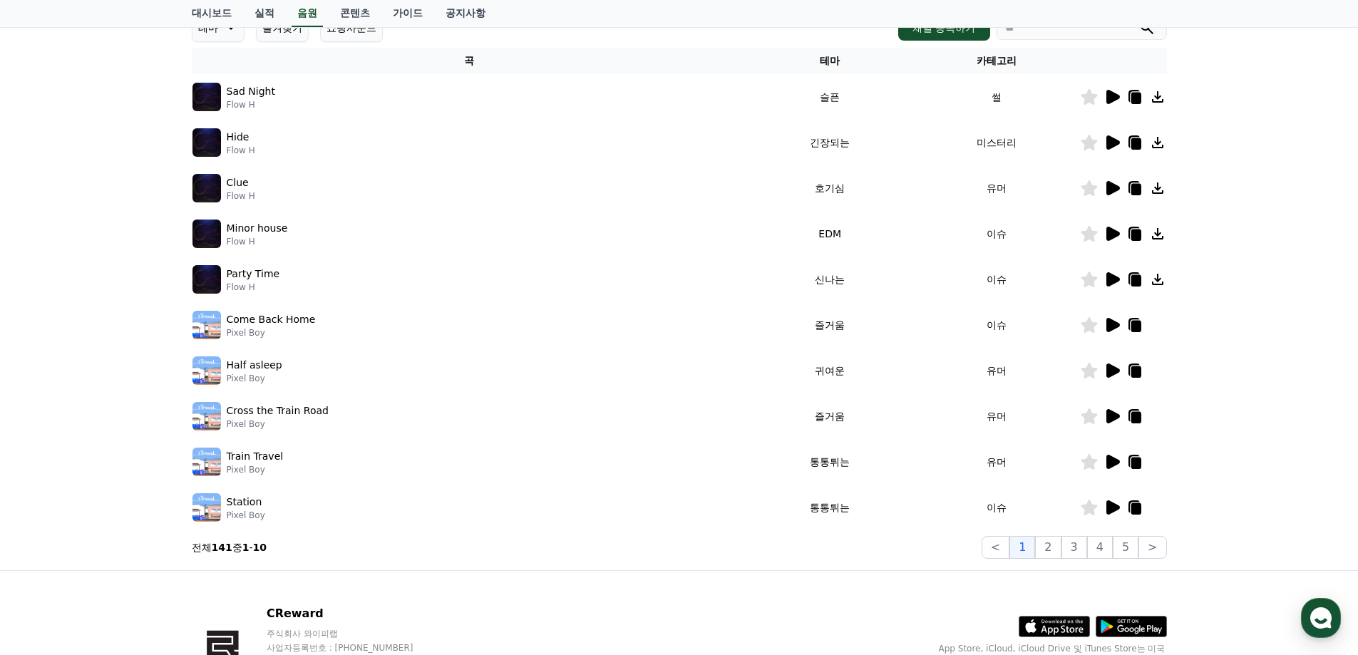
click at [1112, 503] on icon at bounding box center [1113, 507] width 14 height 14
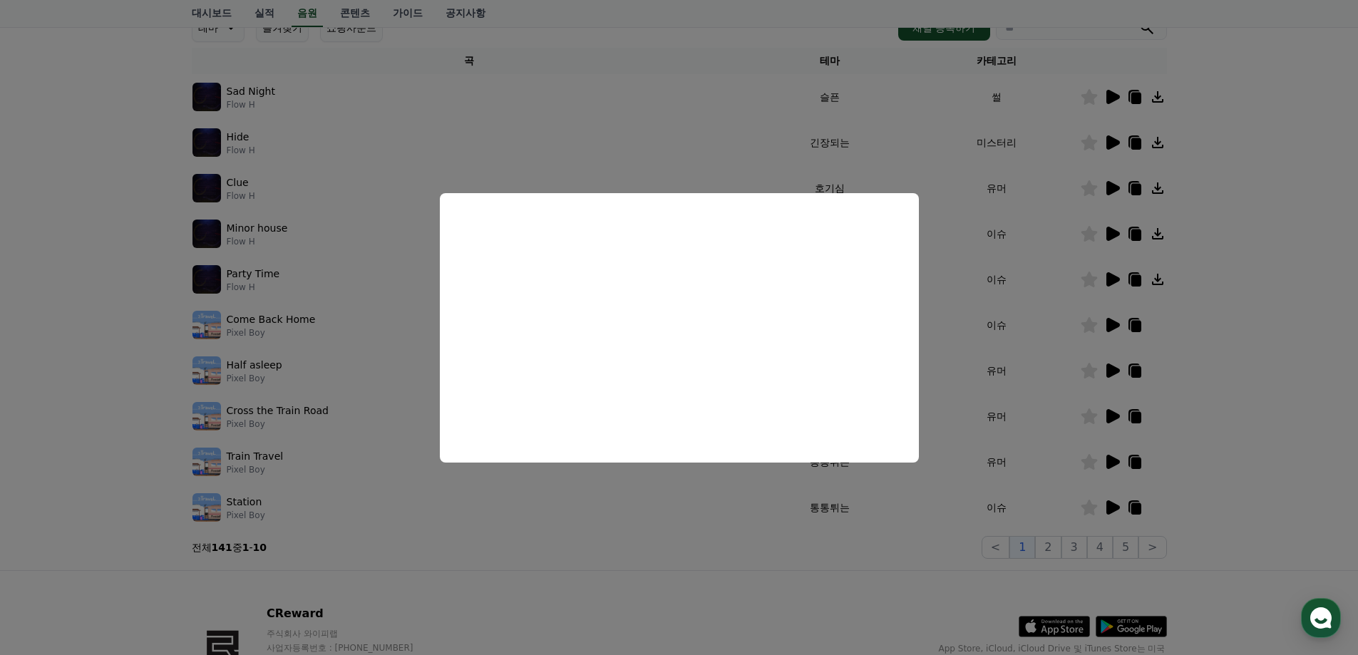
click at [1254, 451] on button "close modal" at bounding box center [679, 327] width 1358 height 655
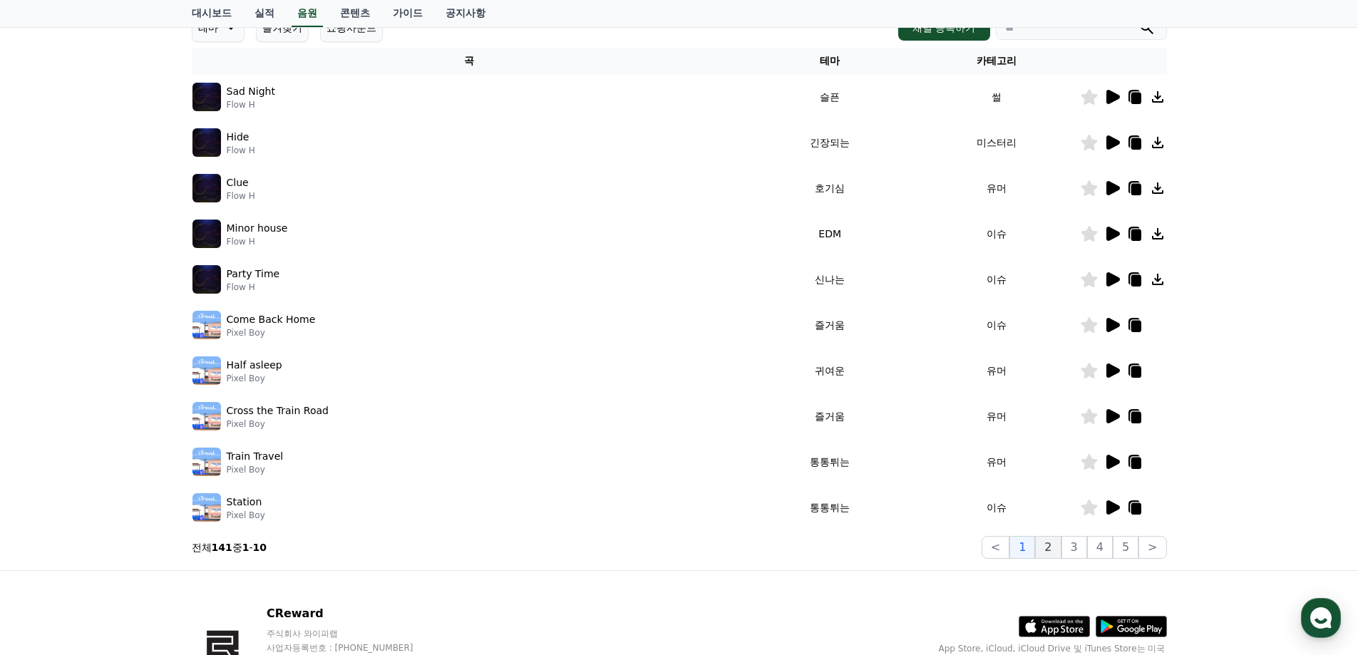
click at [1056, 546] on button "2" at bounding box center [1048, 547] width 26 height 23
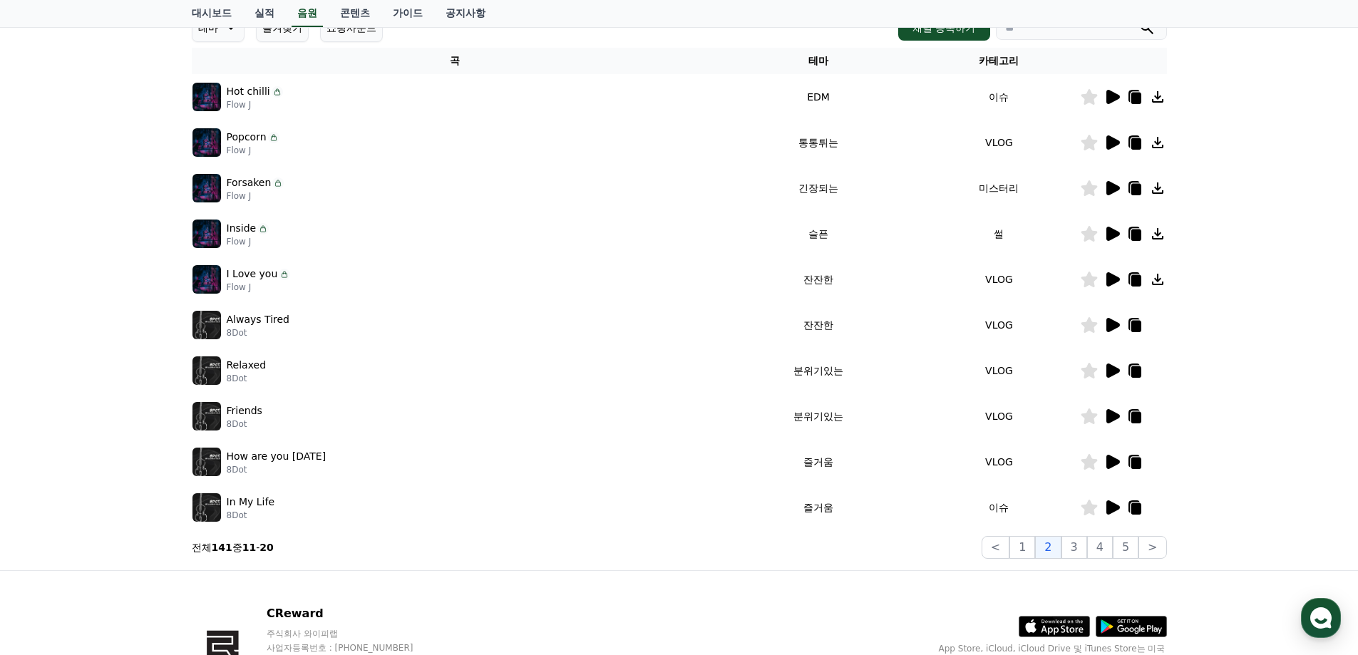
click at [1116, 139] on icon at bounding box center [1111, 142] width 17 height 17
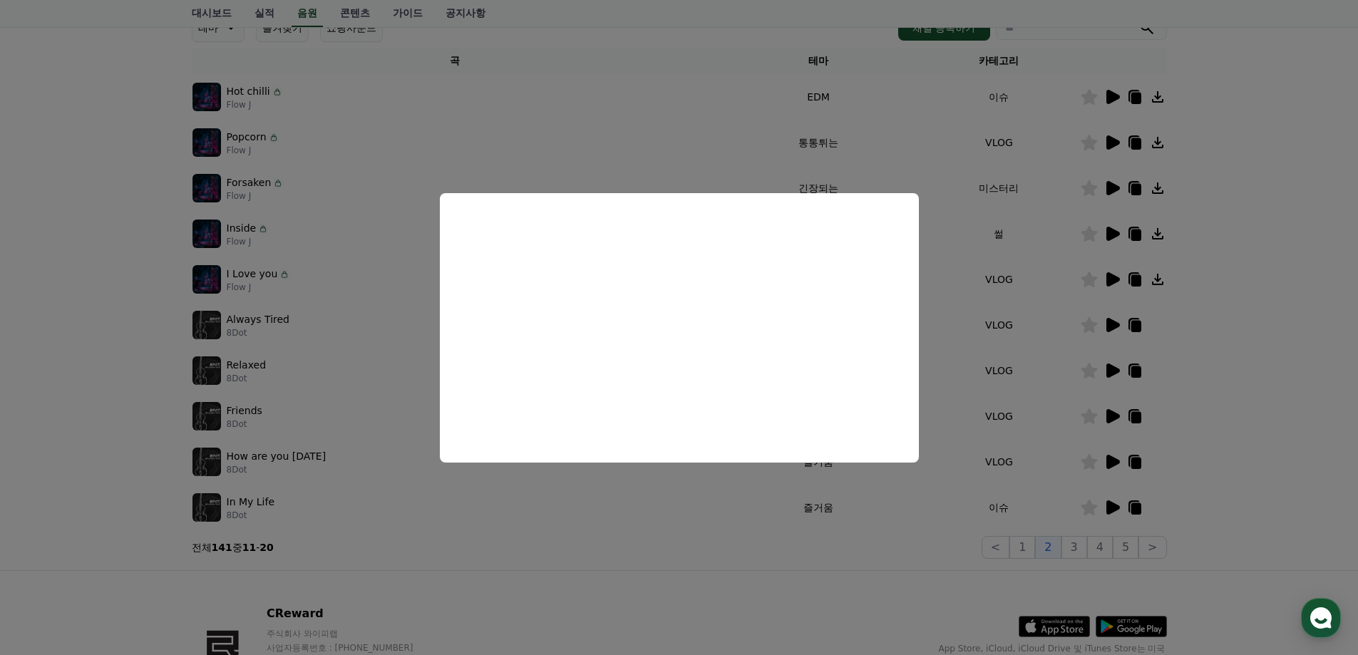
click at [1293, 299] on button "close modal" at bounding box center [679, 327] width 1358 height 655
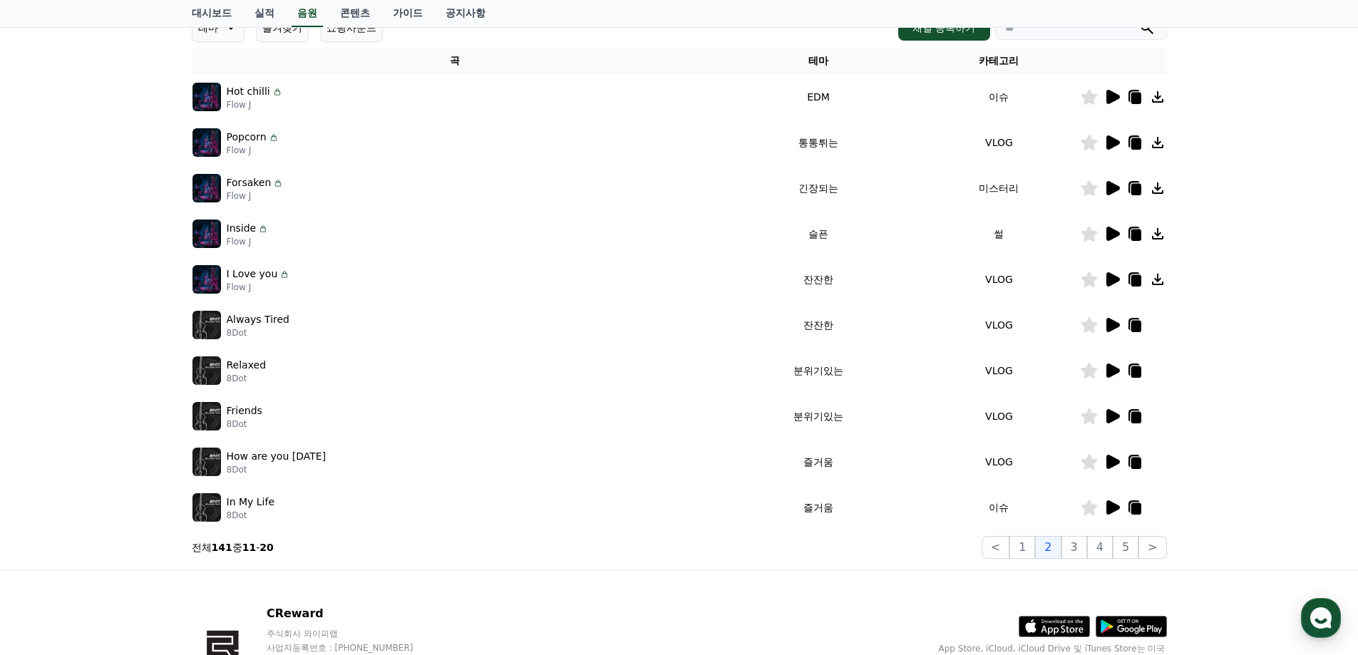
click at [1113, 280] on icon at bounding box center [1113, 279] width 14 height 14
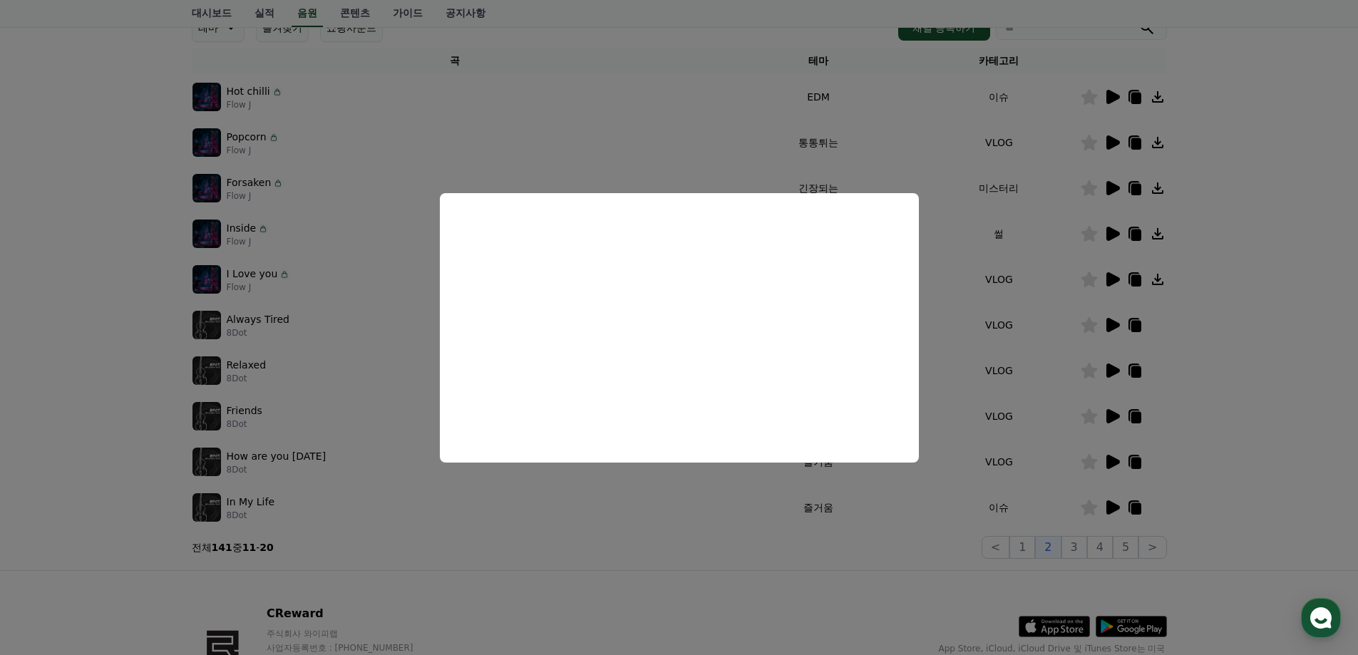
click at [1347, 356] on button "close modal" at bounding box center [679, 327] width 1358 height 655
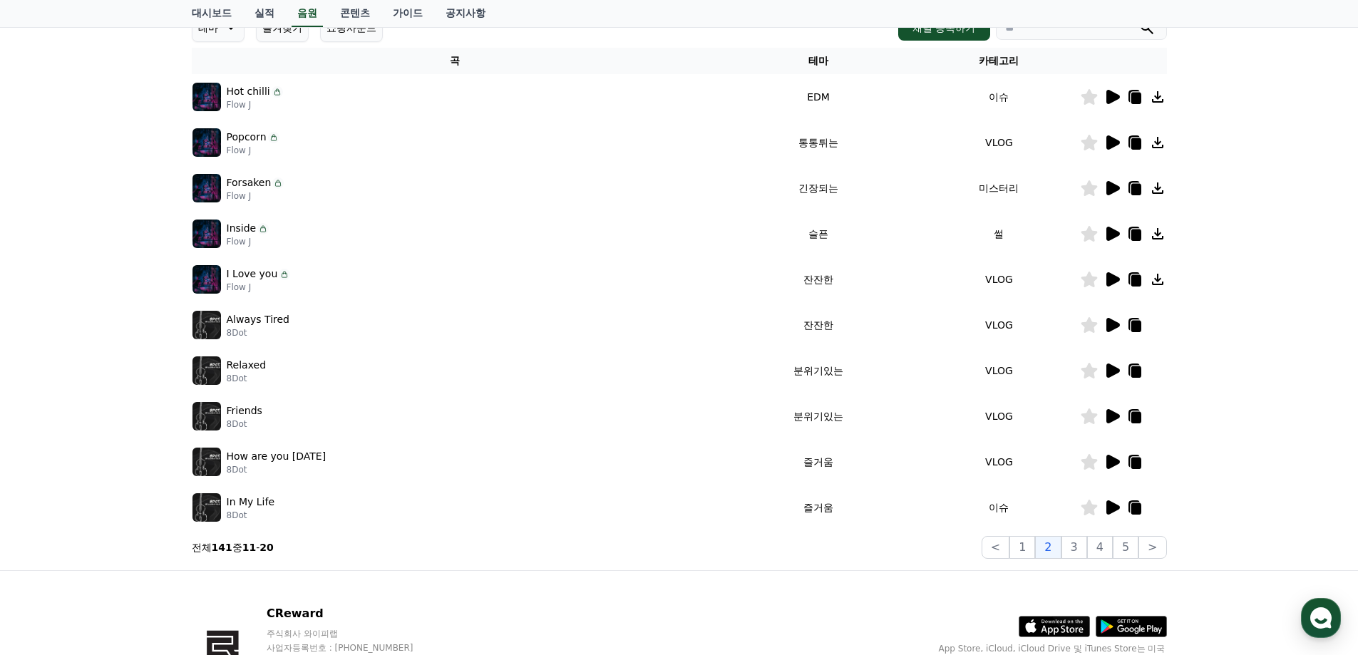
click at [1113, 463] on icon at bounding box center [1113, 462] width 14 height 14
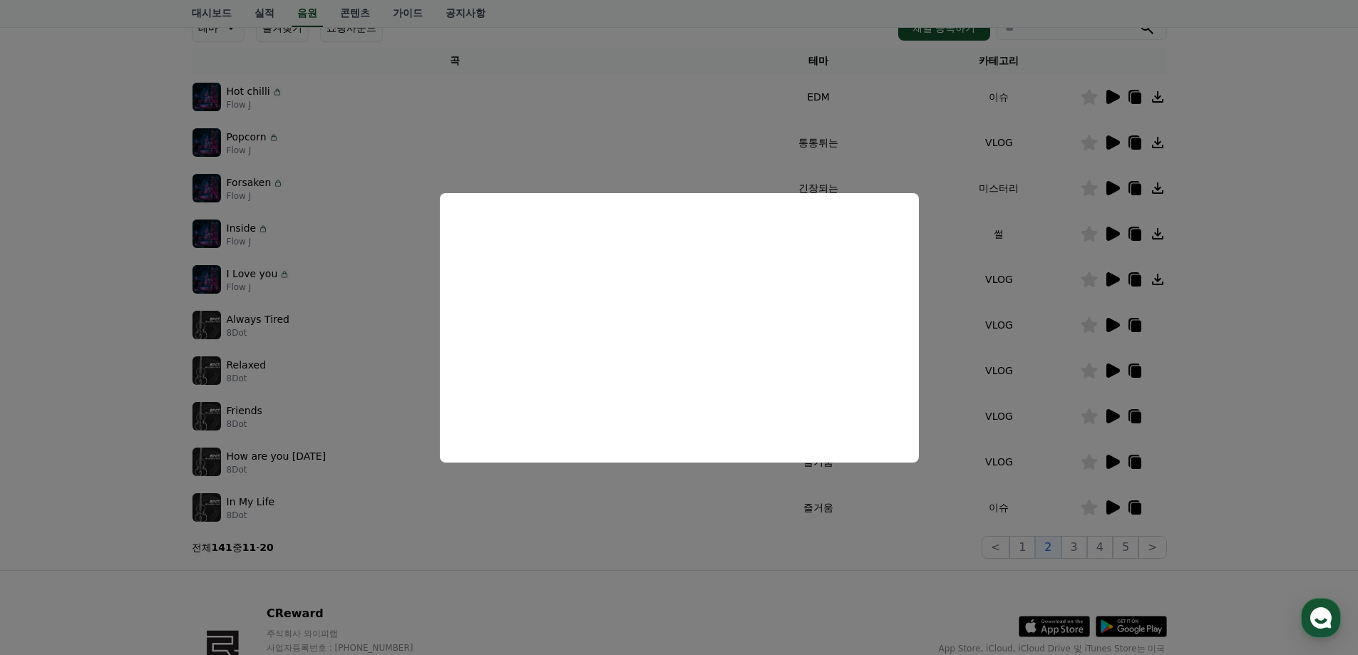
click at [1252, 392] on button "close modal" at bounding box center [679, 327] width 1358 height 655
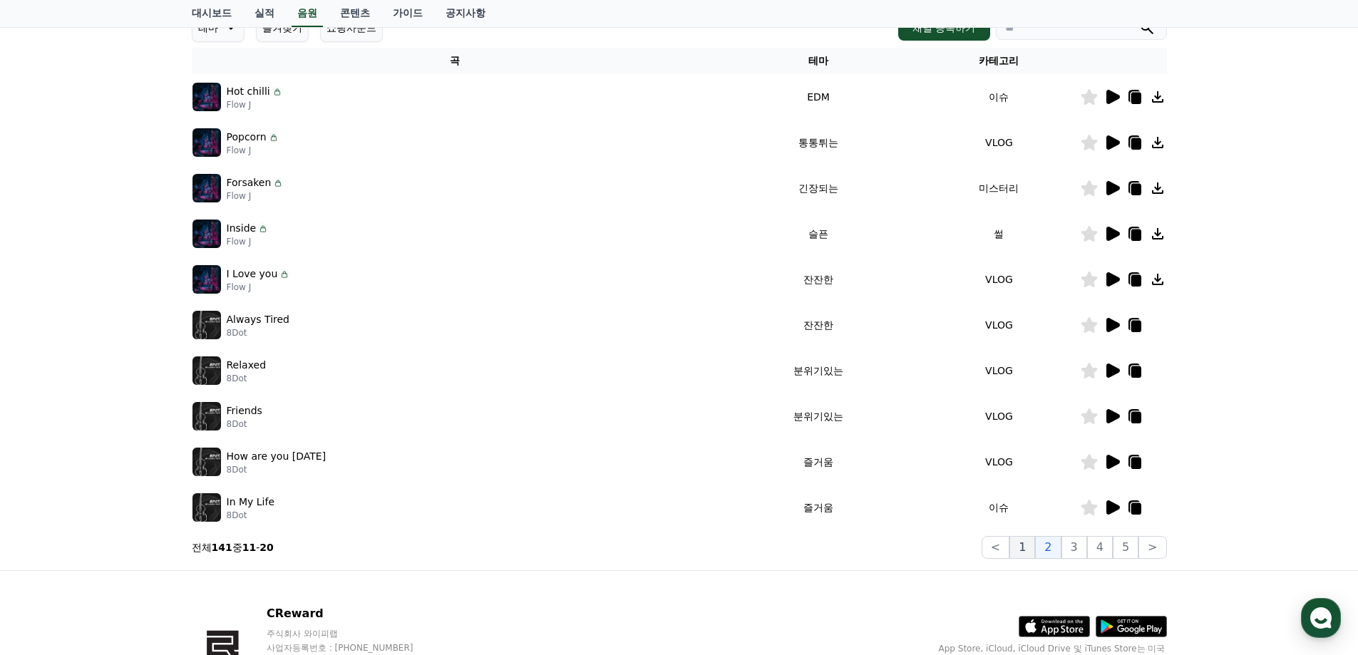
click at [1024, 549] on button "1" at bounding box center [1022, 547] width 26 height 23
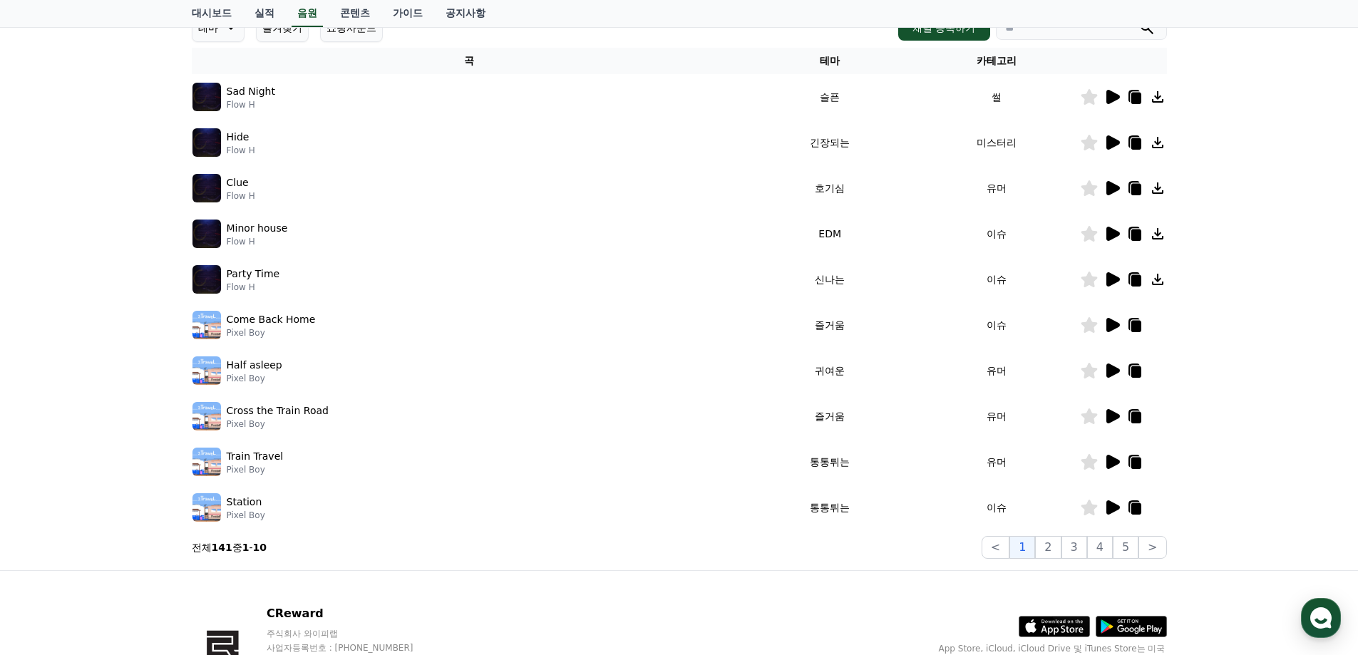
click at [1109, 192] on icon at bounding box center [1113, 188] width 14 height 14
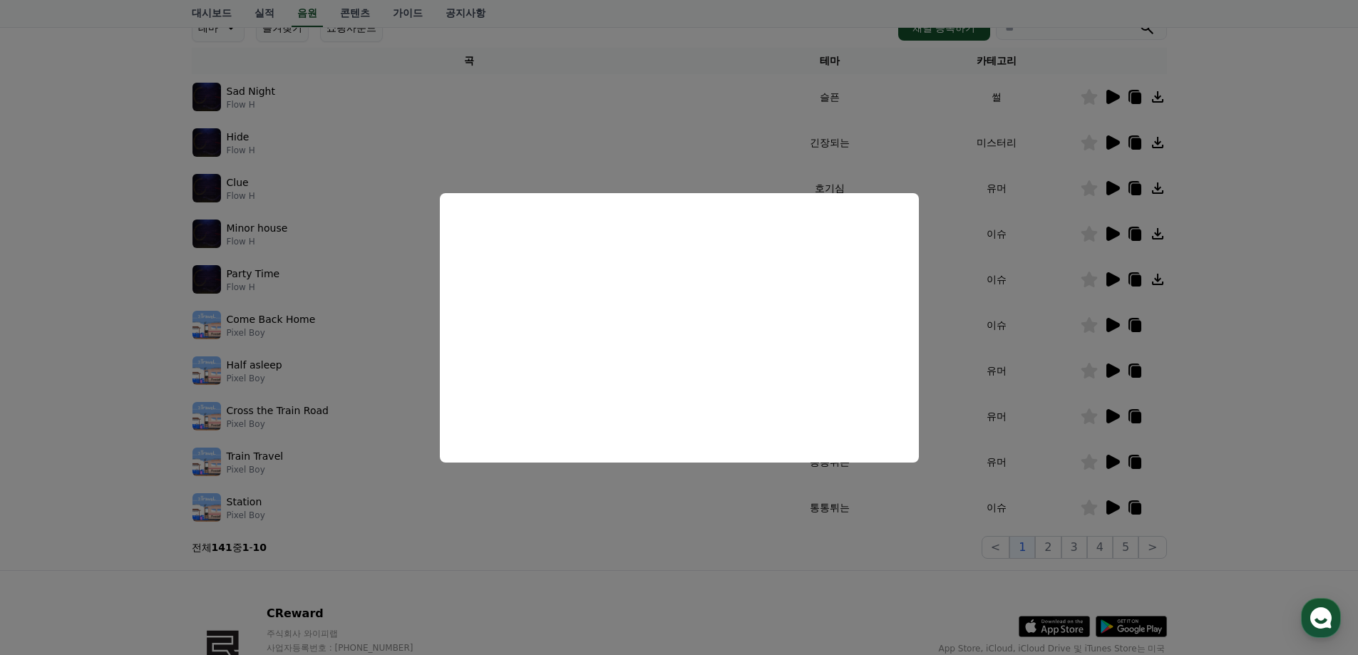
click at [1318, 381] on button "close modal" at bounding box center [679, 327] width 1358 height 655
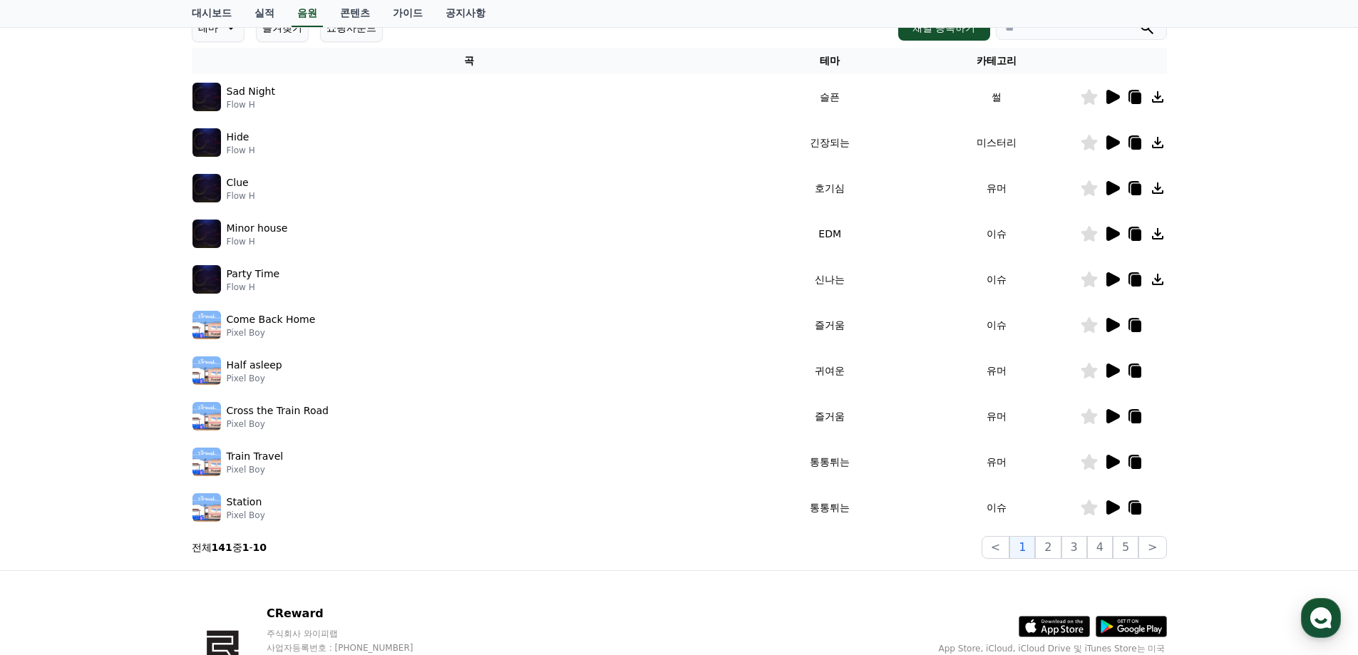
click at [1108, 281] on icon at bounding box center [1113, 279] width 14 height 14
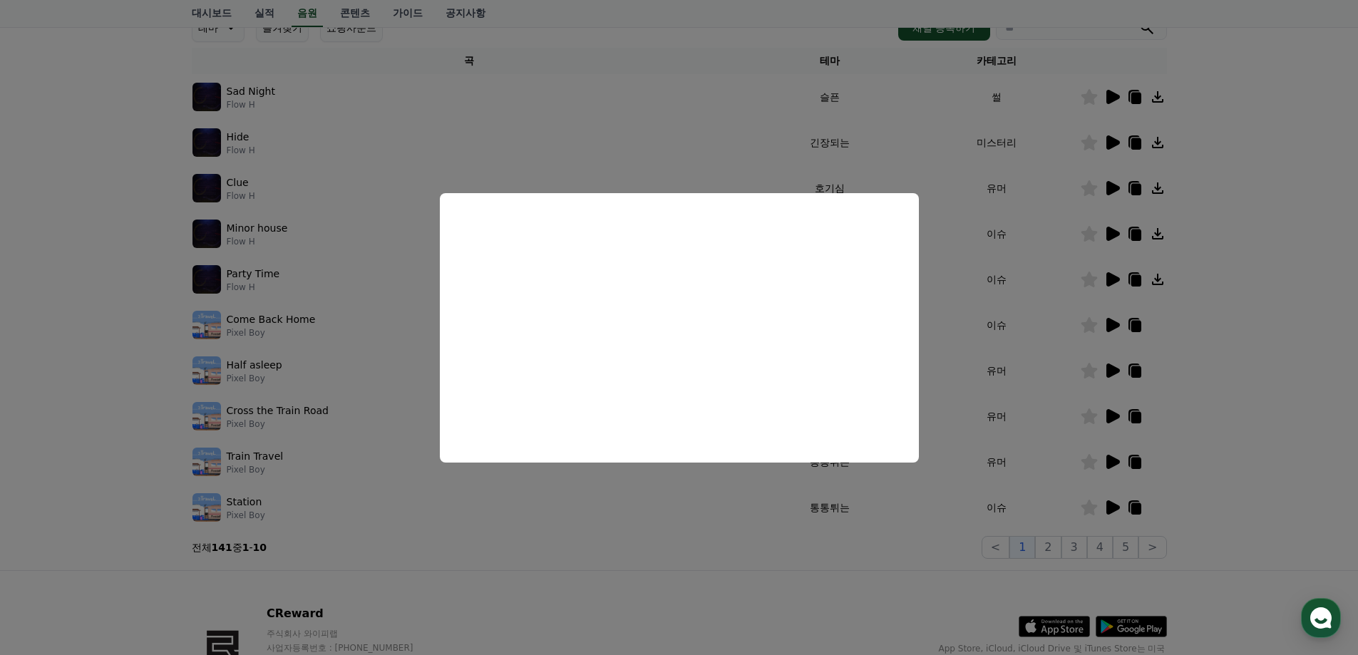
click at [1226, 367] on button "close modal" at bounding box center [679, 327] width 1358 height 655
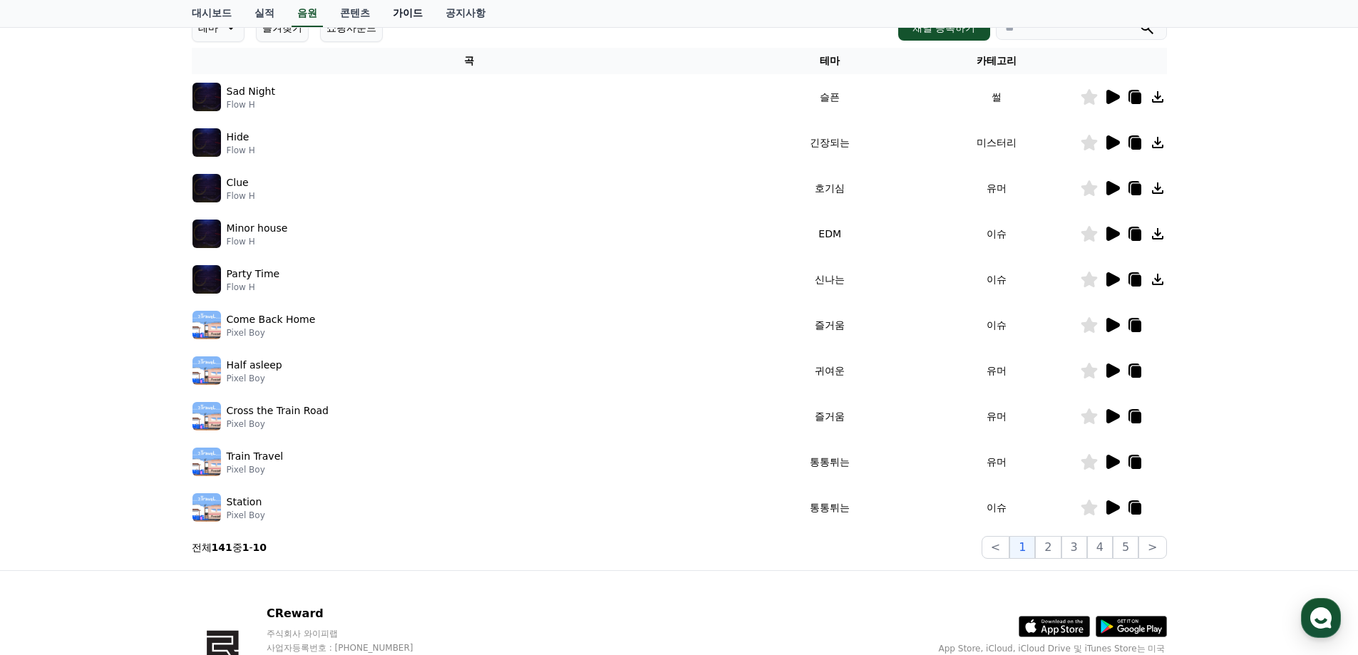
click at [416, 16] on link "가이드" at bounding box center [407, 13] width 53 height 27
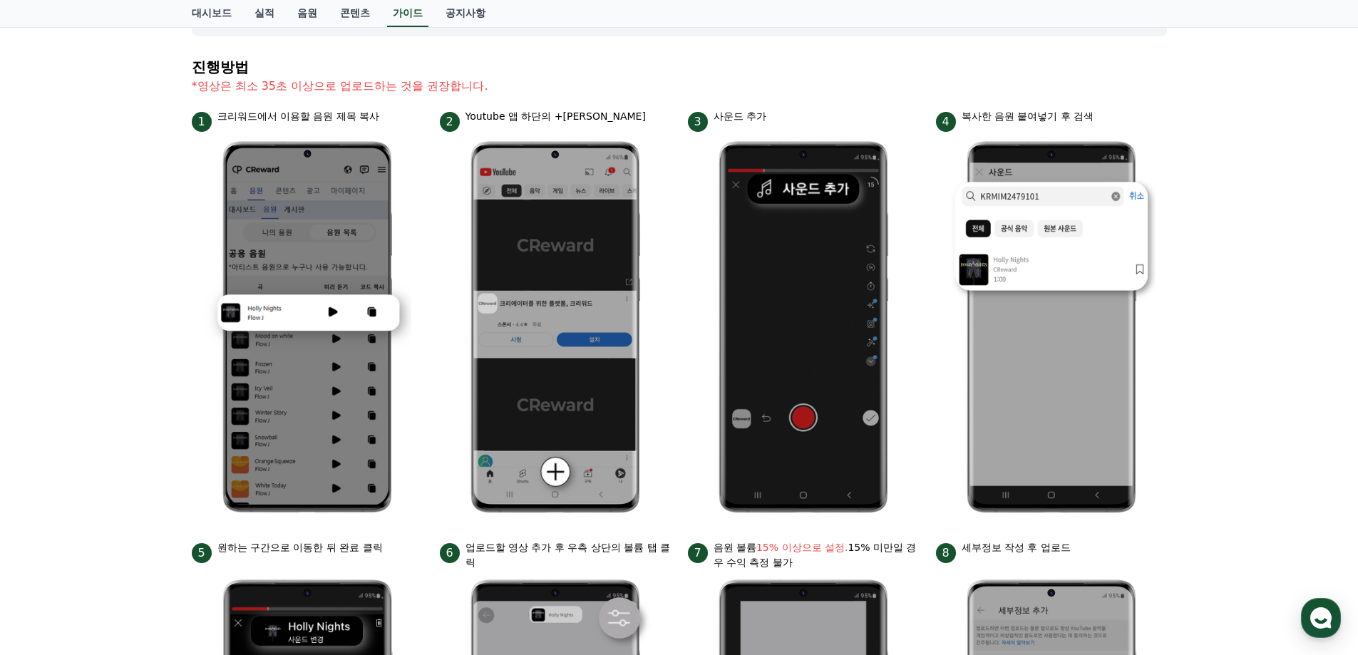
scroll to position [165, 0]
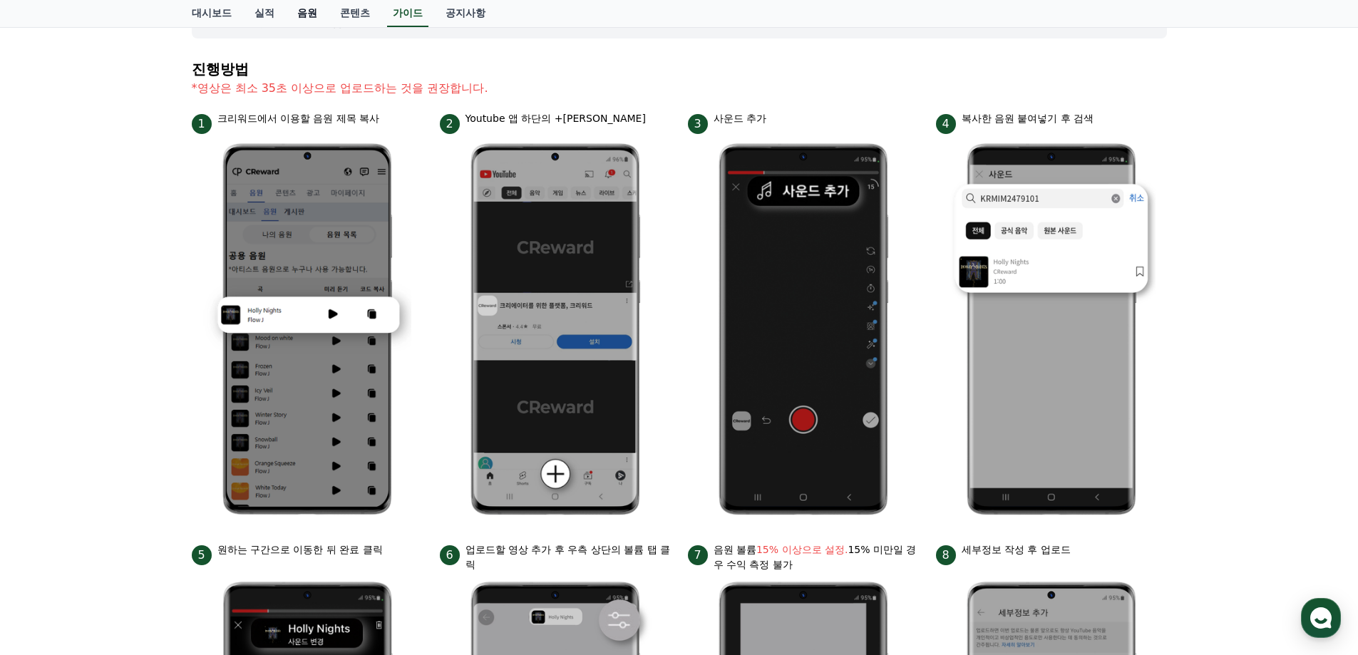
click at [306, 14] on link "음원" at bounding box center [307, 13] width 43 height 27
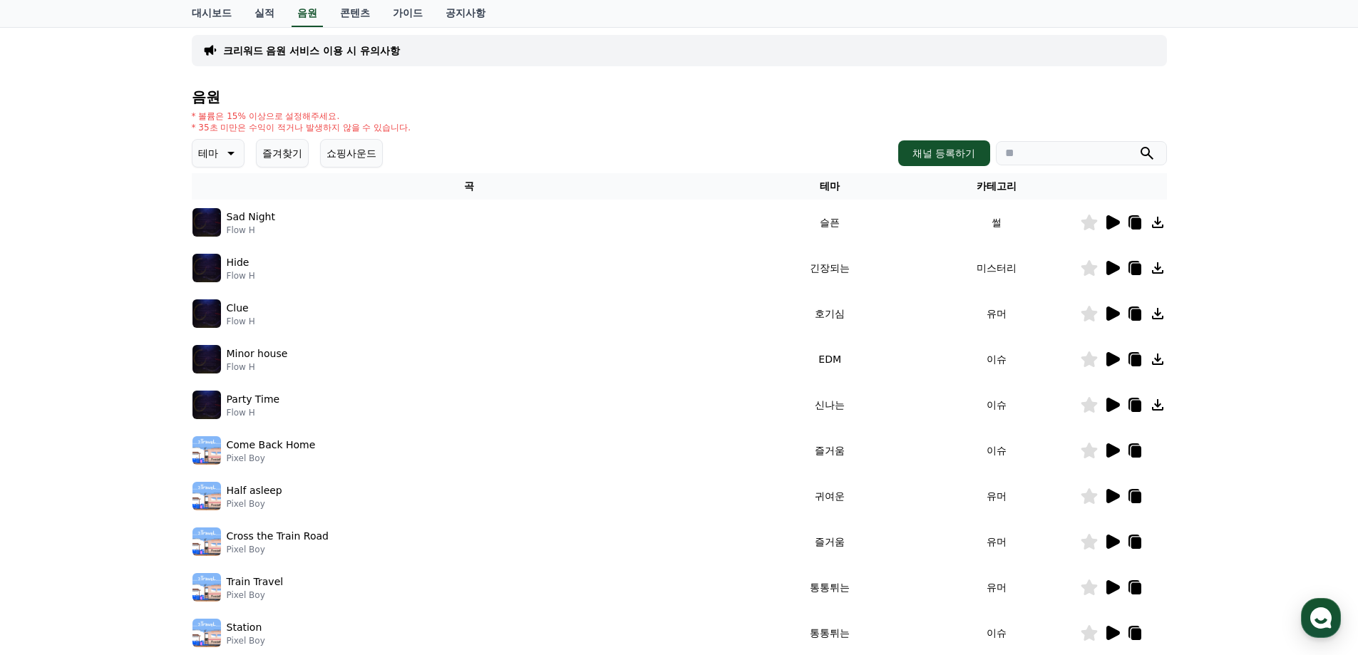
scroll to position [184, 0]
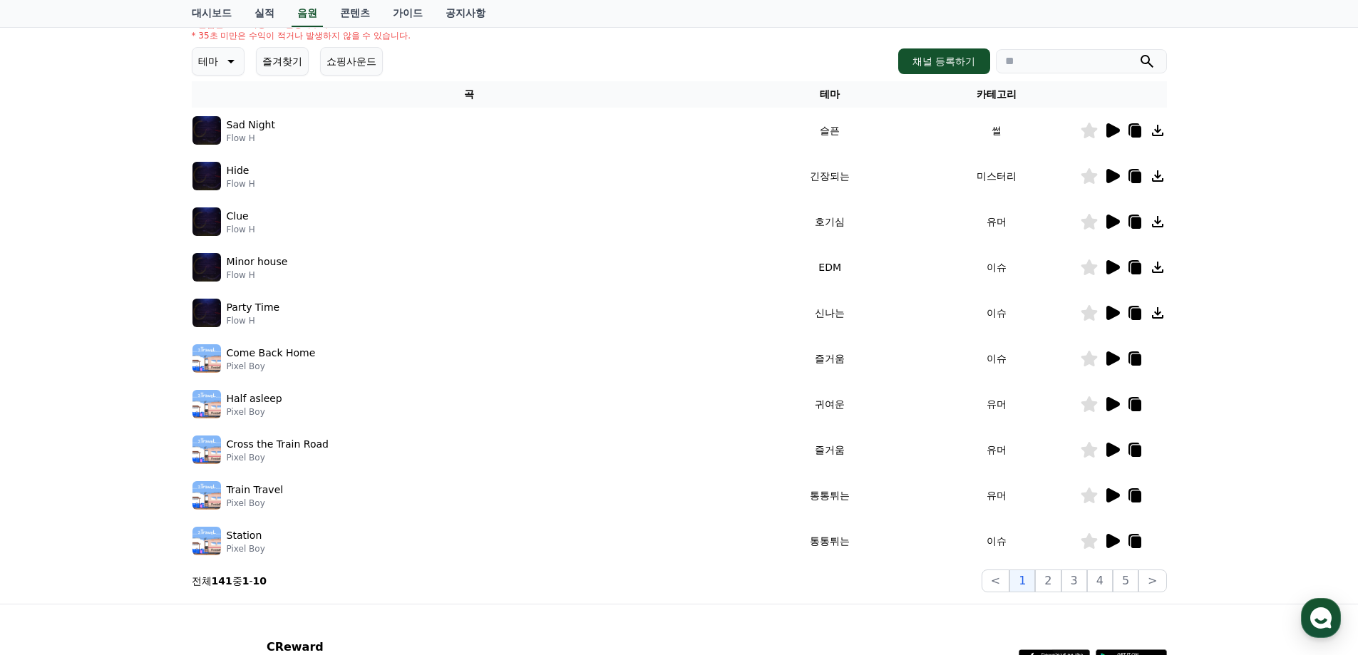
click at [1136, 316] on icon at bounding box center [1135, 314] width 10 height 11
click at [1088, 309] on icon at bounding box center [1088, 313] width 16 height 16
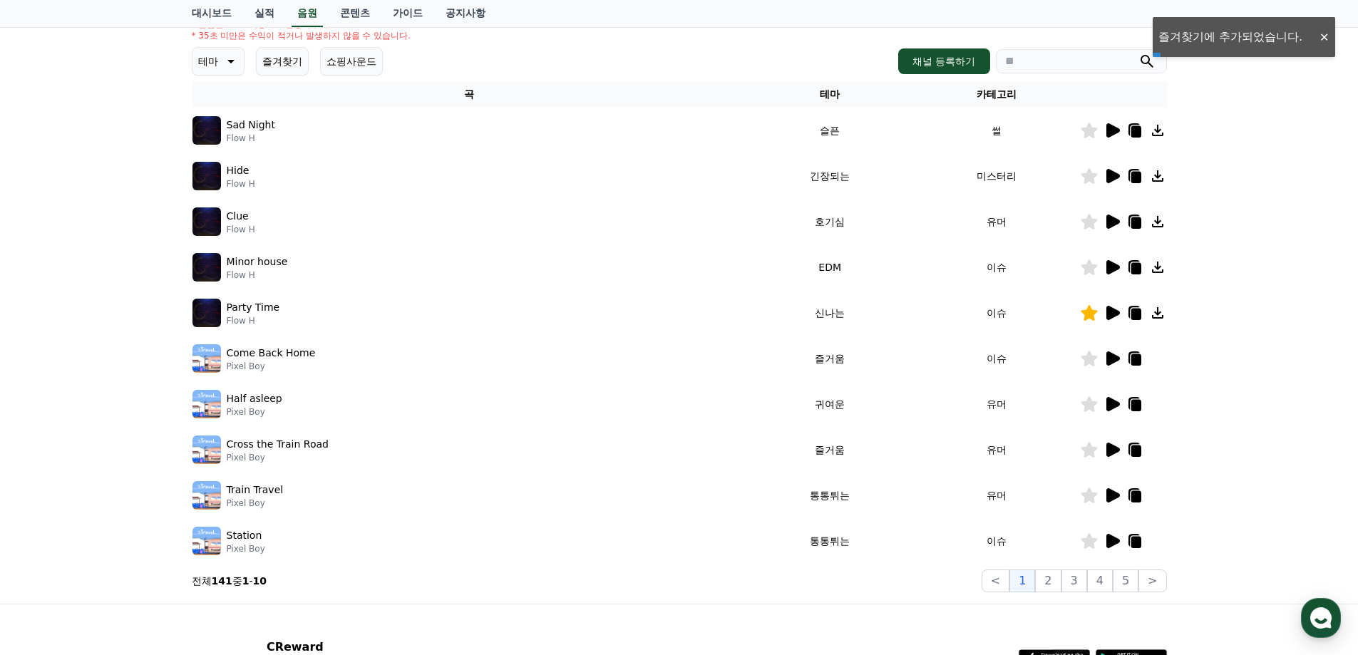
click at [1113, 264] on icon at bounding box center [1113, 267] width 14 height 14
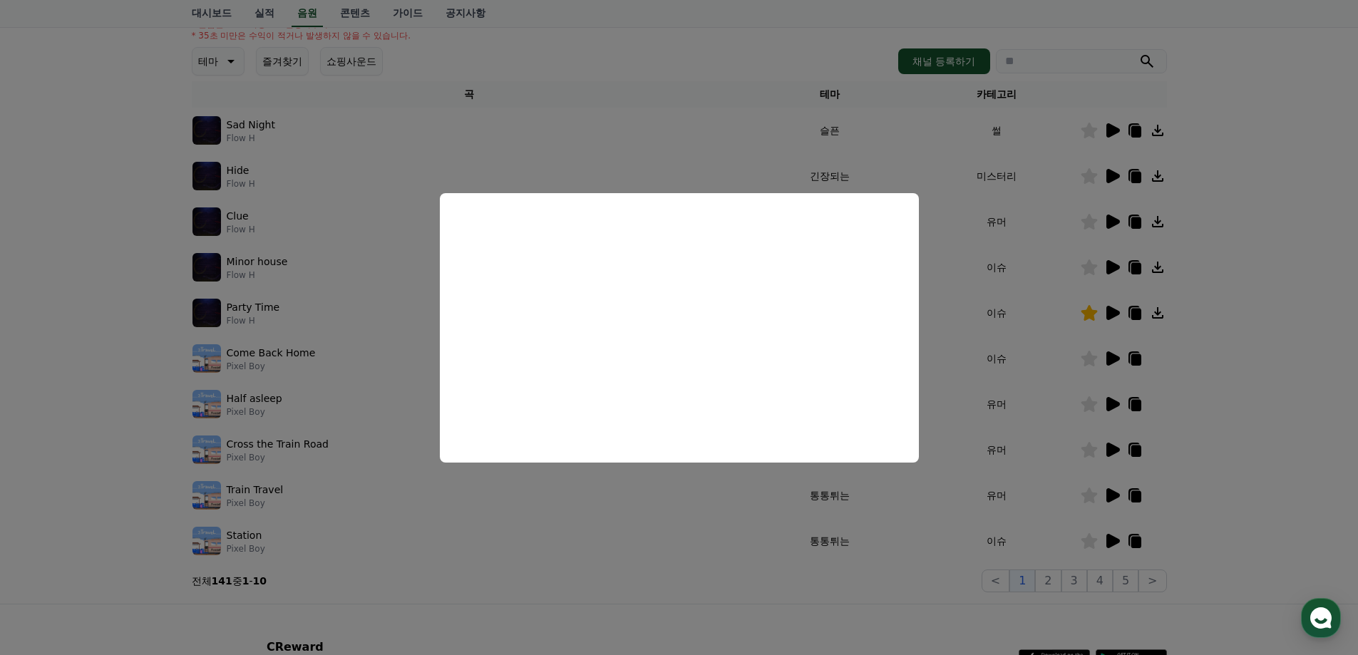
click at [1227, 304] on button "close modal" at bounding box center [679, 327] width 1358 height 655
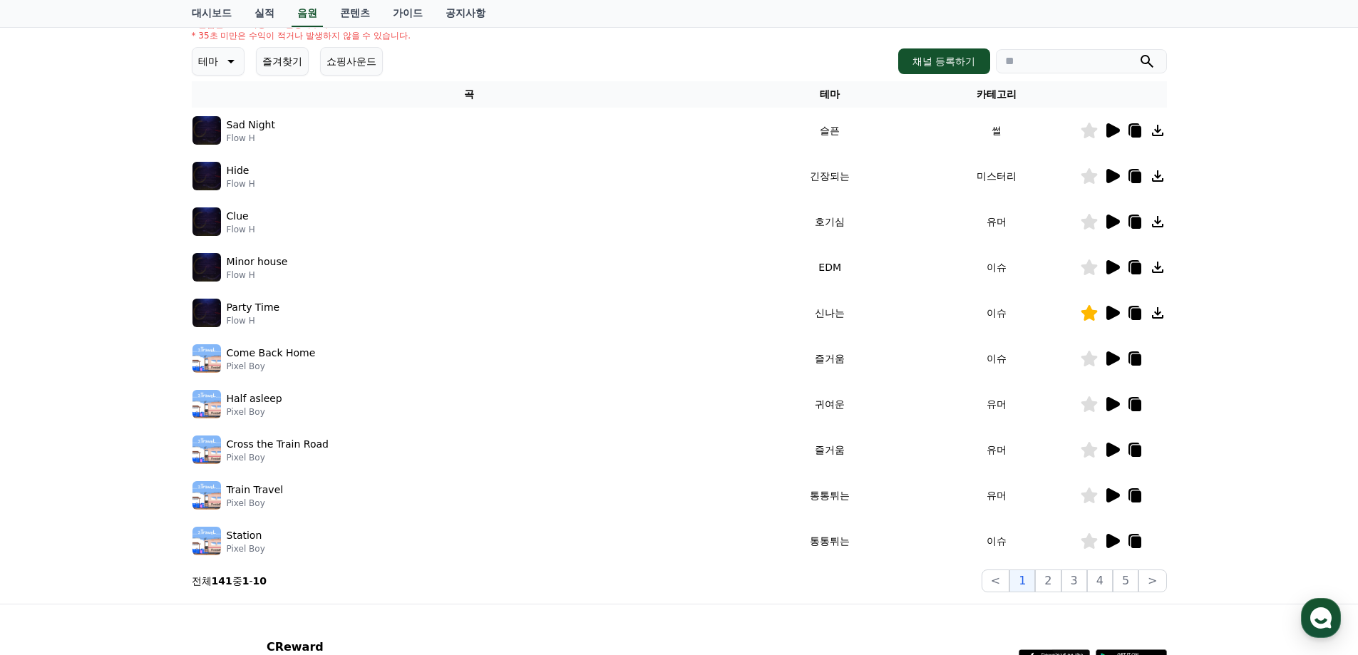
click at [1092, 269] on icon at bounding box center [1088, 267] width 16 height 16
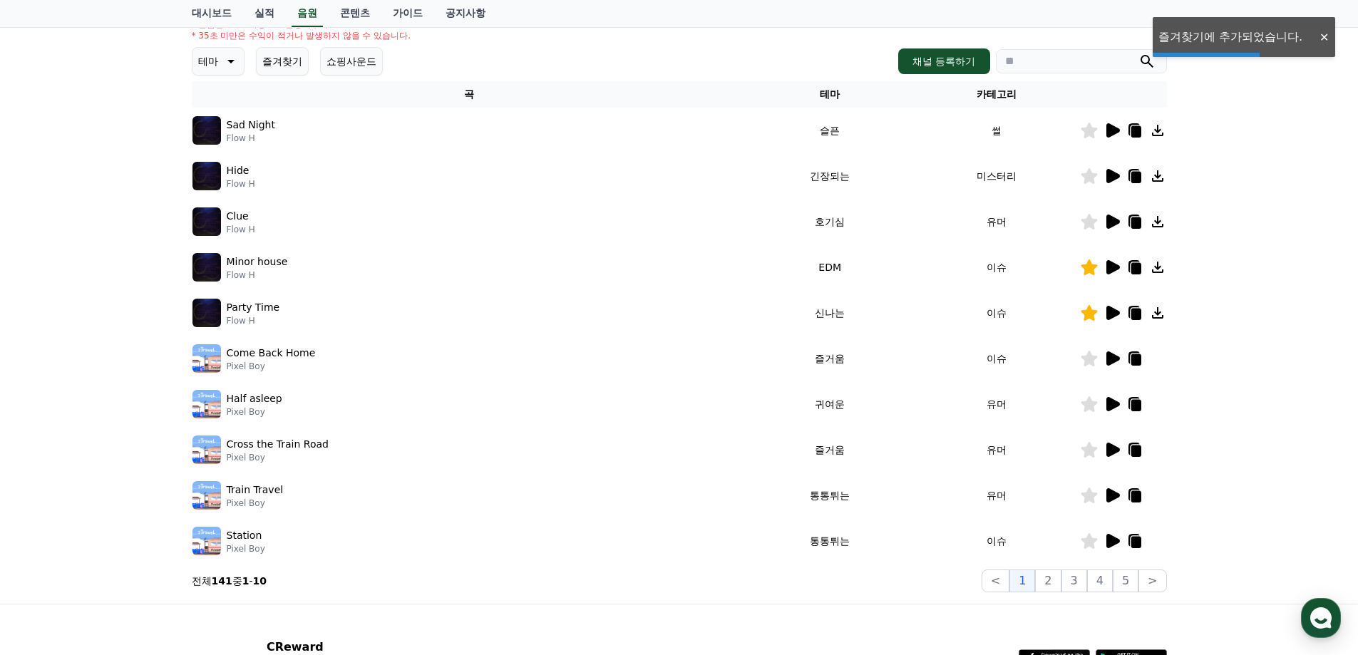
click at [1108, 267] on icon at bounding box center [1113, 267] width 14 height 14
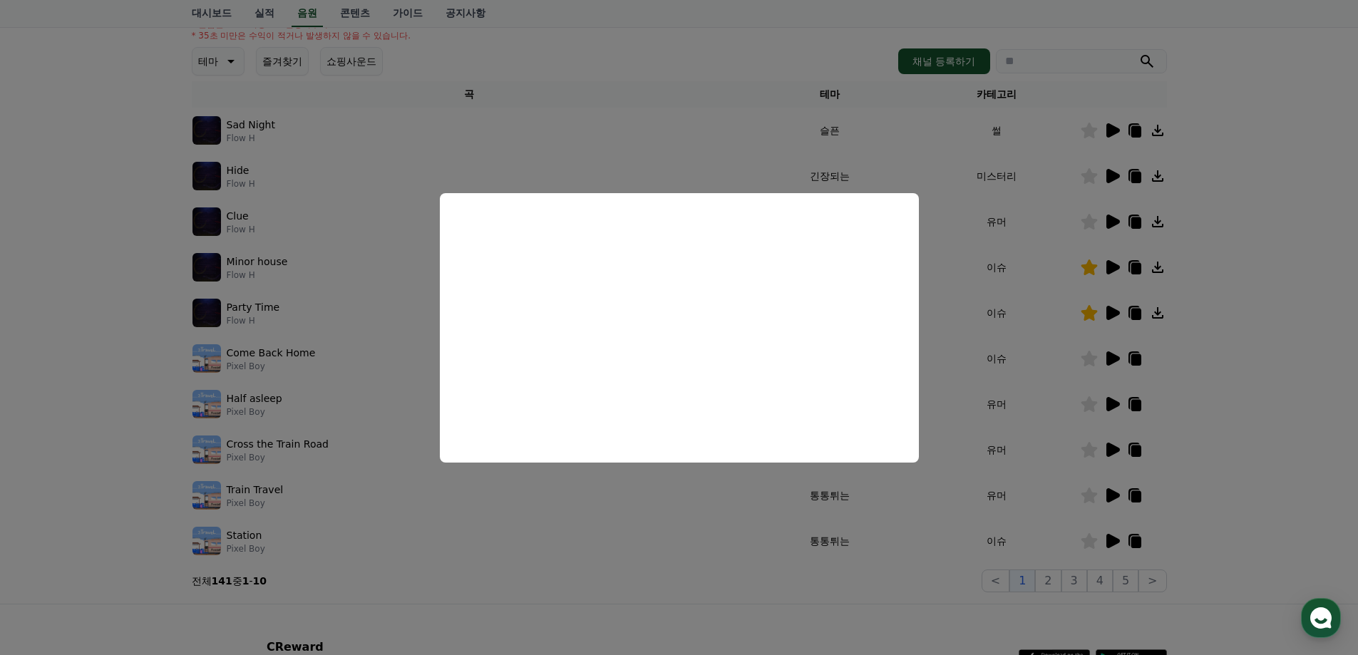
click at [1248, 329] on button "close modal" at bounding box center [679, 327] width 1358 height 655
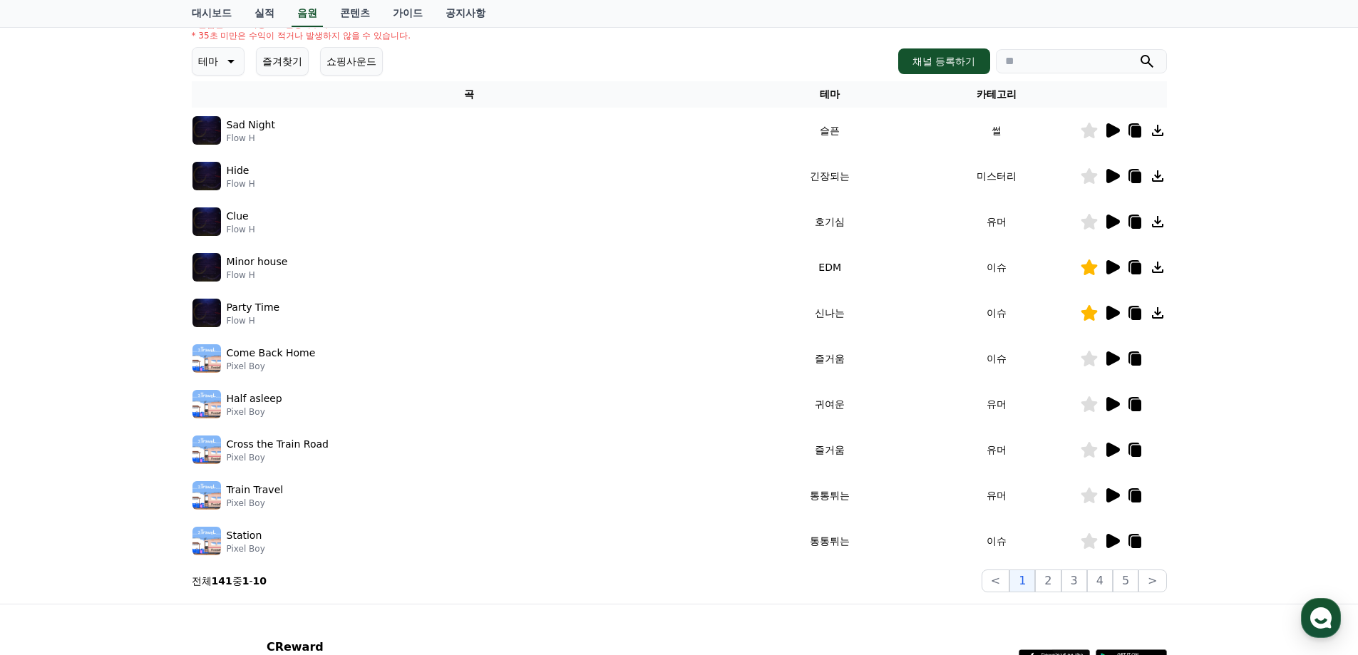
click at [1135, 271] on icon at bounding box center [1135, 268] width 10 height 11
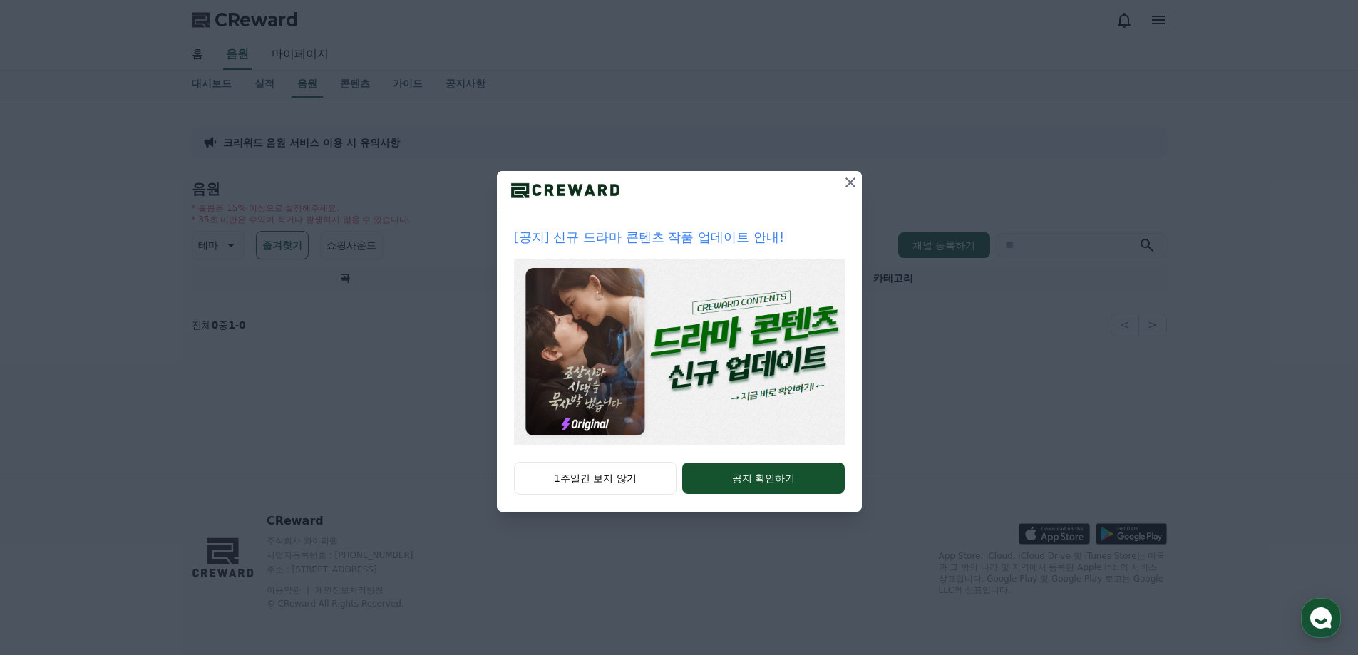
click at [854, 183] on icon at bounding box center [850, 182] width 17 height 17
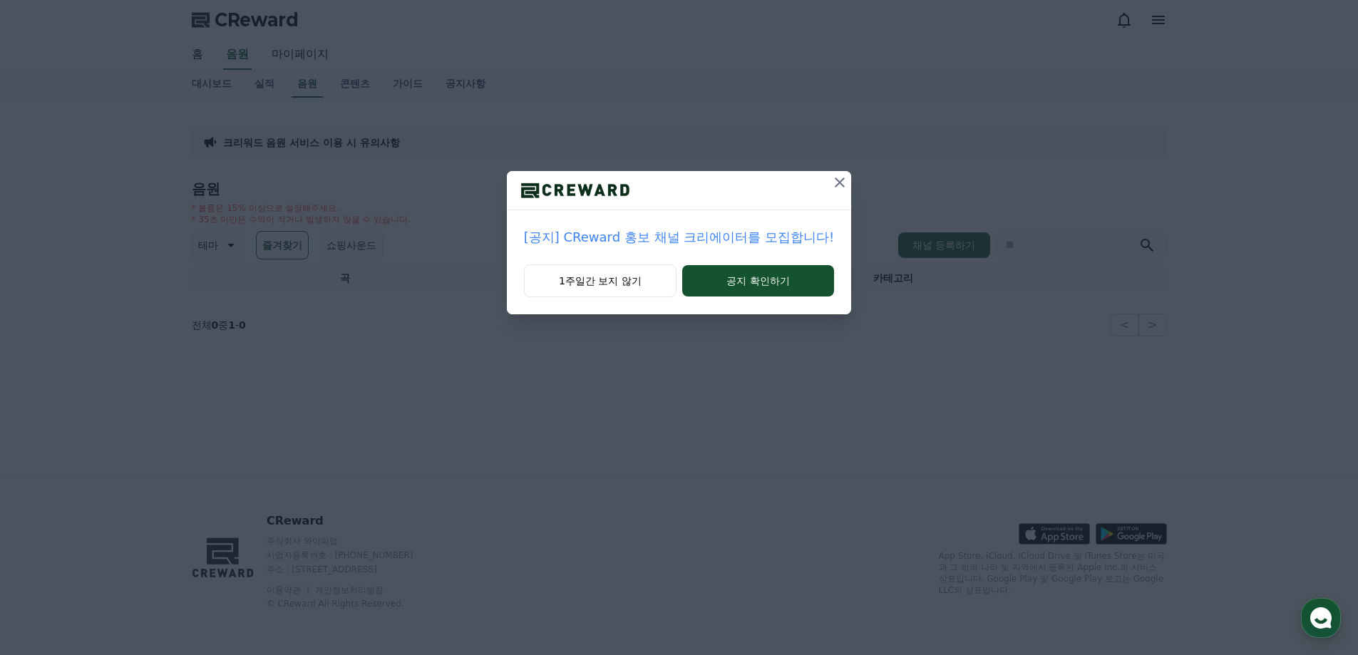
click at [840, 180] on icon at bounding box center [839, 182] width 17 height 17
